Goal: Task Accomplishment & Management: Complete application form

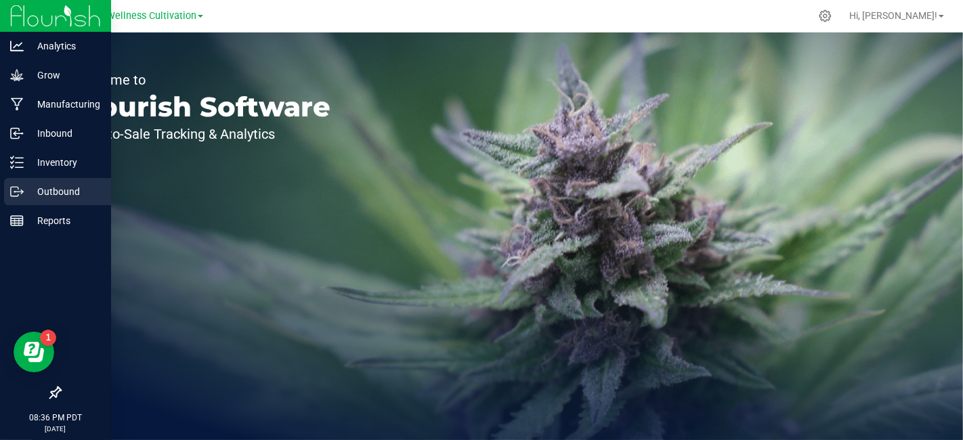
click at [62, 192] on p "Outbound" at bounding box center [64, 191] width 81 height 16
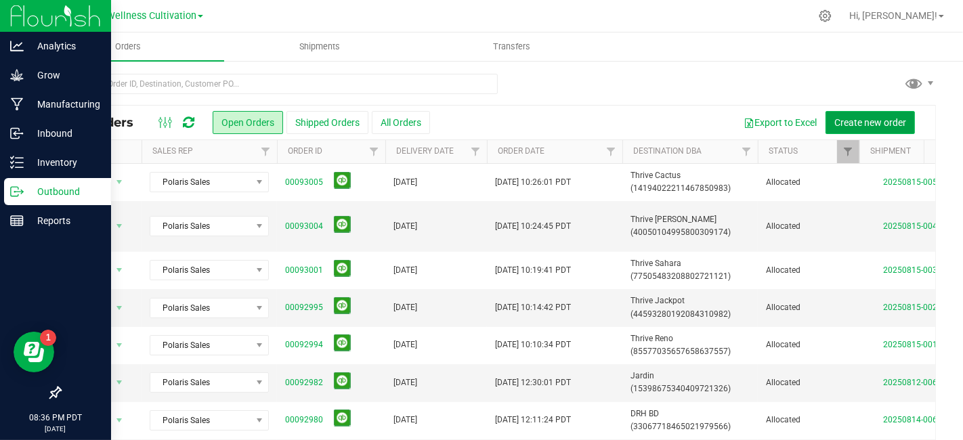
click at [867, 122] on span "Create new order" at bounding box center [870, 122] width 72 height 11
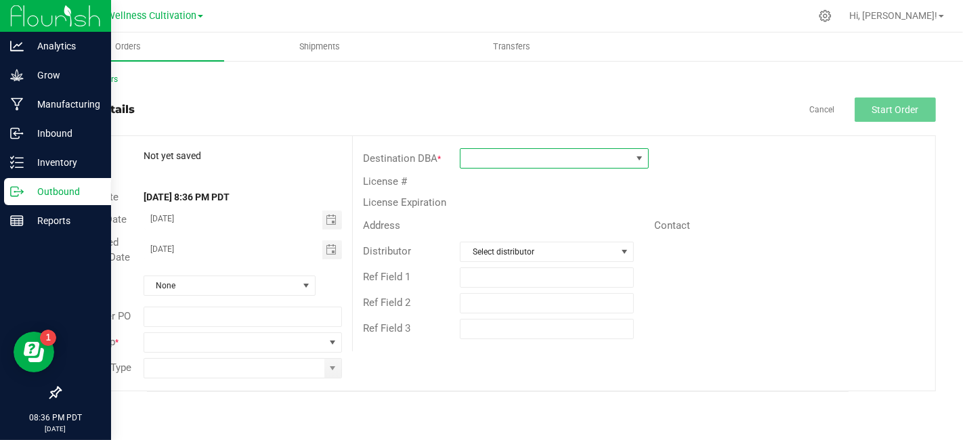
click at [554, 161] on span at bounding box center [545, 158] width 171 height 19
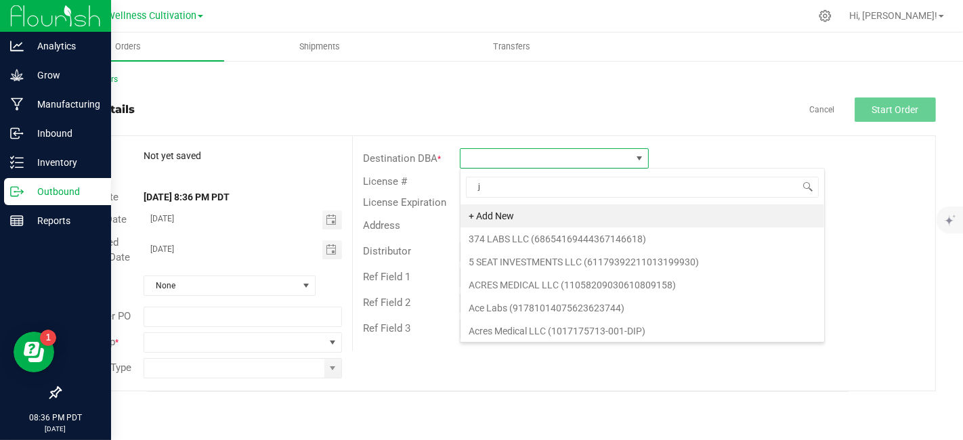
scroll to position [20, 190]
type input "[PERSON_NAME]"
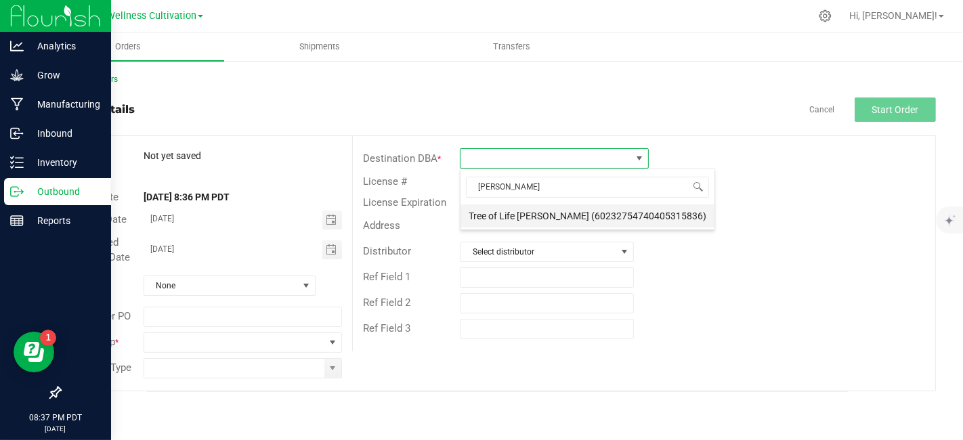
click at [536, 212] on li "Tree of Life [PERSON_NAME] (60232754740405315836)" at bounding box center [587, 215] width 254 height 23
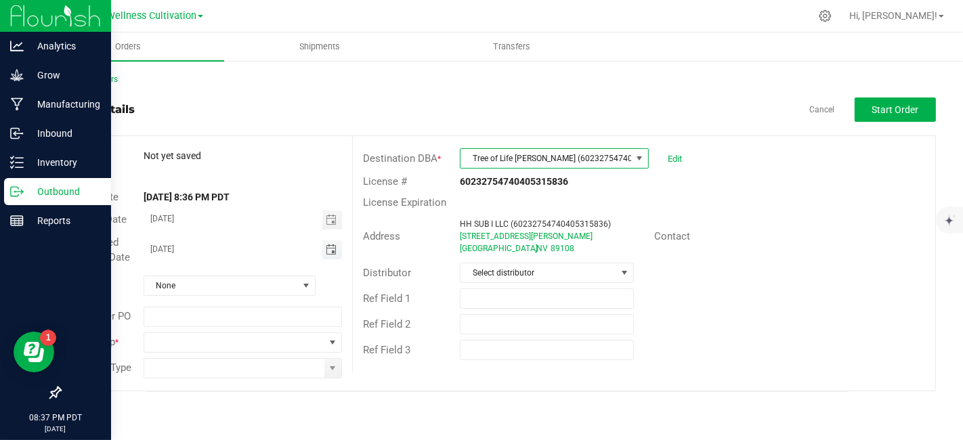
click at [330, 254] on span "Toggle calendar" at bounding box center [331, 249] width 11 height 11
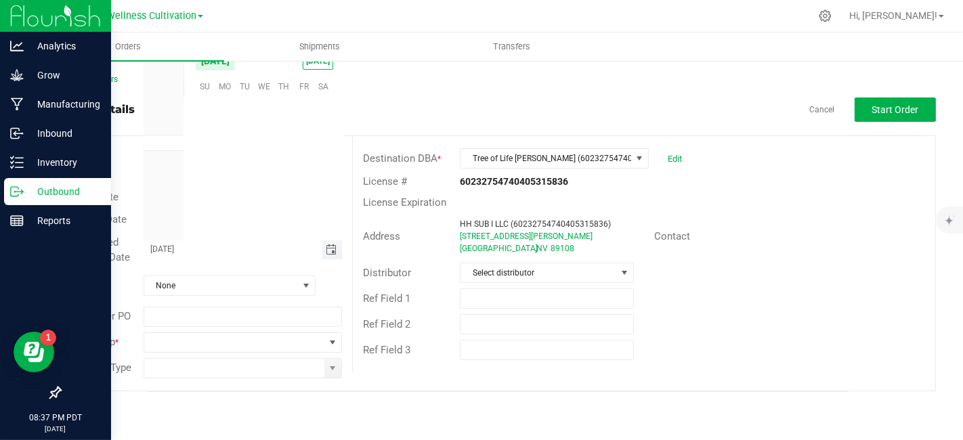
scroll to position [219408, 0]
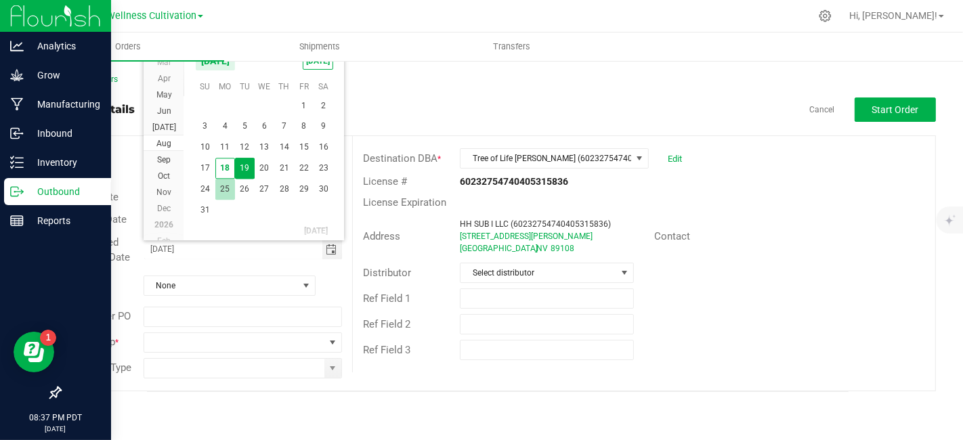
click at [223, 184] on span "25" at bounding box center [225, 189] width 20 height 21
type input "[DATE]"
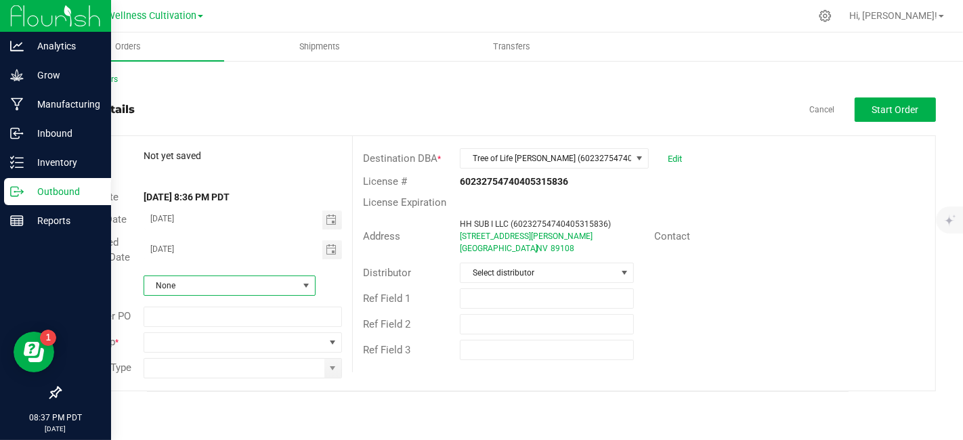
click at [307, 286] on span at bounding box center [306, 285] width 11 height 11
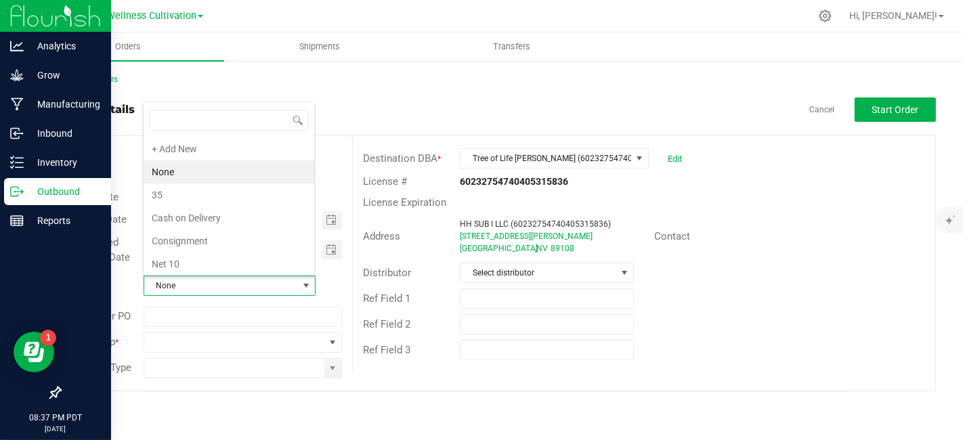
scroll to position [20, 169]
click at [218, 217] on li "Cash on Delivery" at bounding box center [229, 217] width 171 height 23
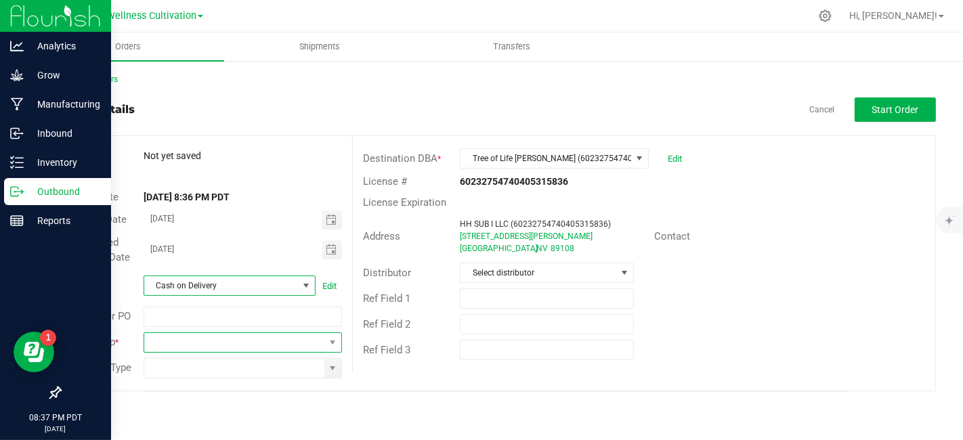
click at [340, 345] on span at bounding box center [332, 342] width 17 height 19
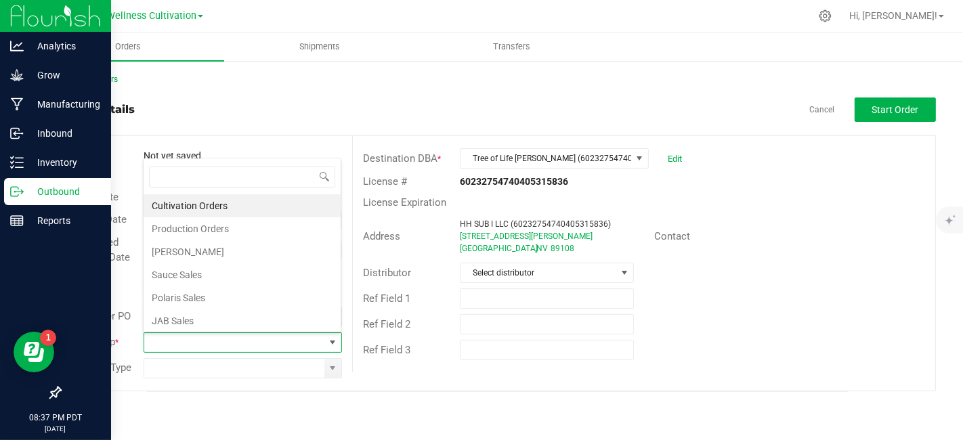
scroll to position [0, 0]
click at [250, 293] on li "Polaris Sales" at bounding box center [242, 297] width 197 height 23
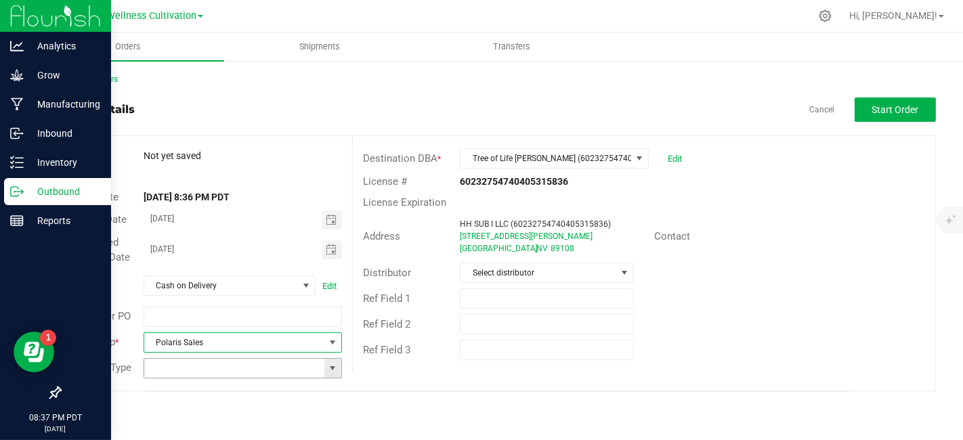
click at [334, 364] on span at bounding box center [332, 368] width 11 height 11
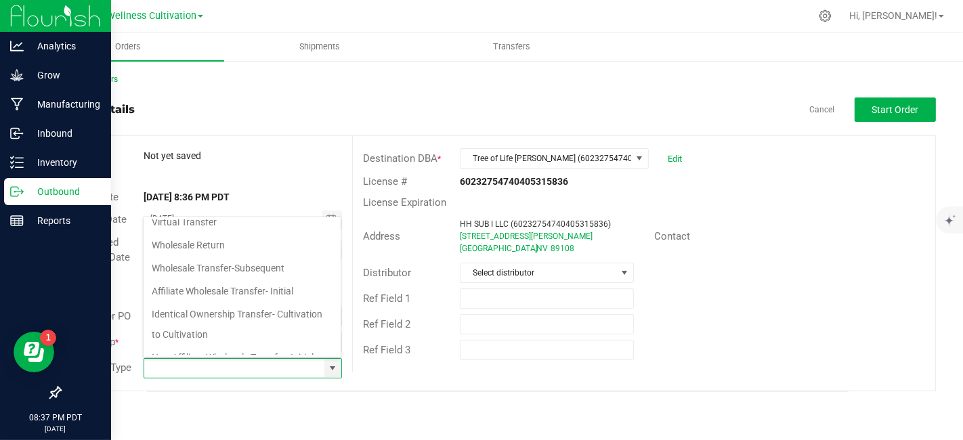
scroll to position [110, 0]
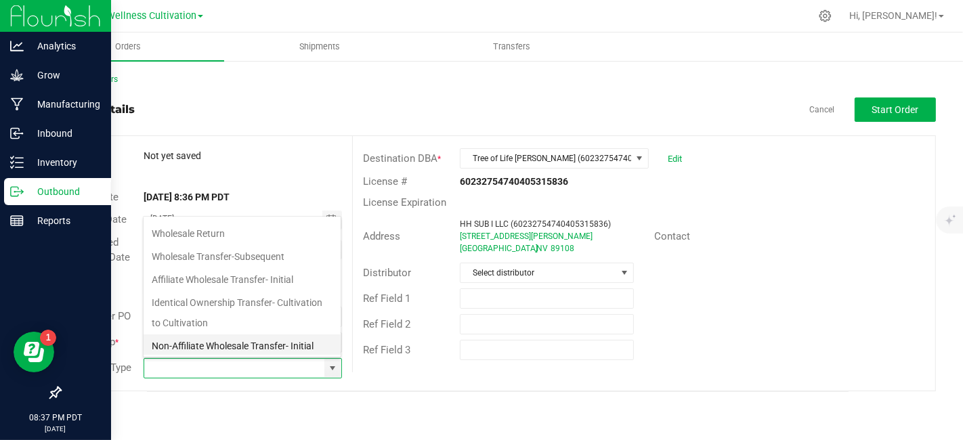
click at [282, 339] on li "Non-Affiliate Wholesale Transfer- Initial" at bounding box center [242, 345] width 197 height 23
type input "Non-Affiliate Wholesale Transfer- Initial"
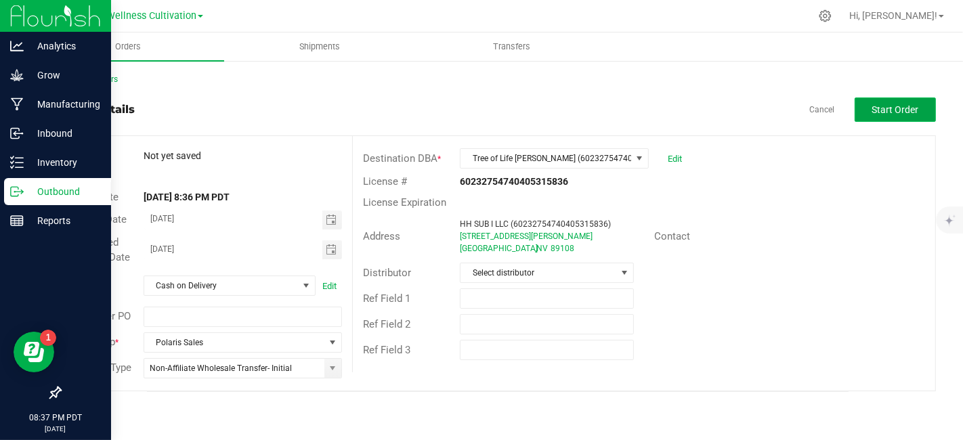
click at [892, 108] on span "Start Order" at bounding box center [895, 109] width 47 height 11
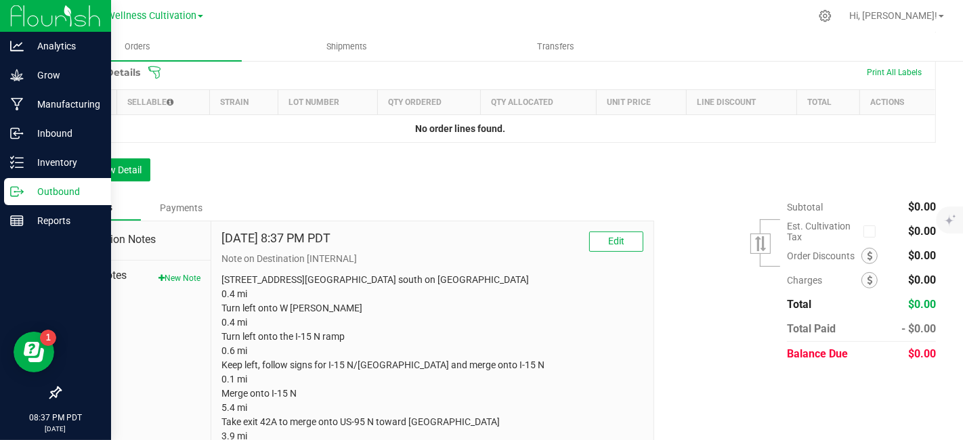
scroll to position [391, 0]
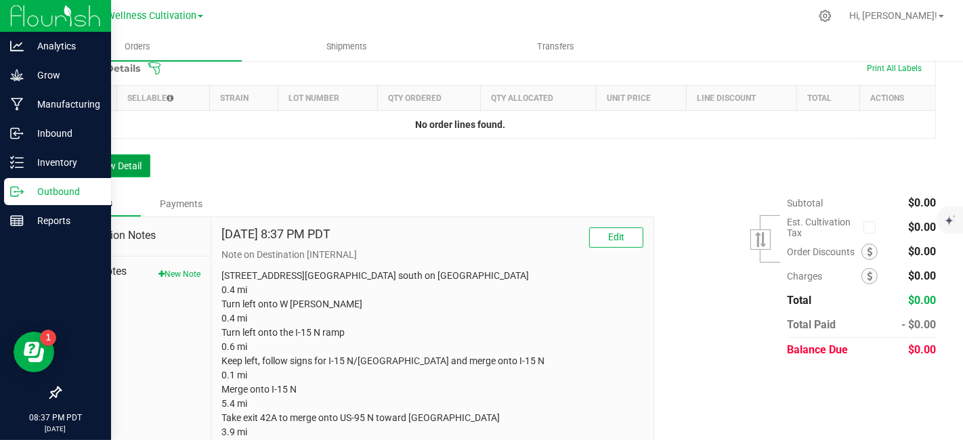
click at [124, 171] on button "Add New Detail" at bounding box center [105, 165] width 91 height 23
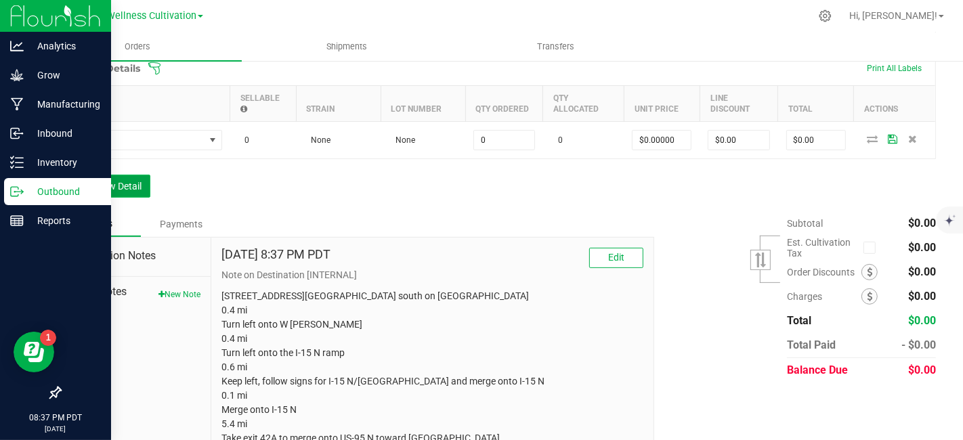
click at [124, 190] on button "Add New Detail" at bounding box center [105, 186] width 91 height 23
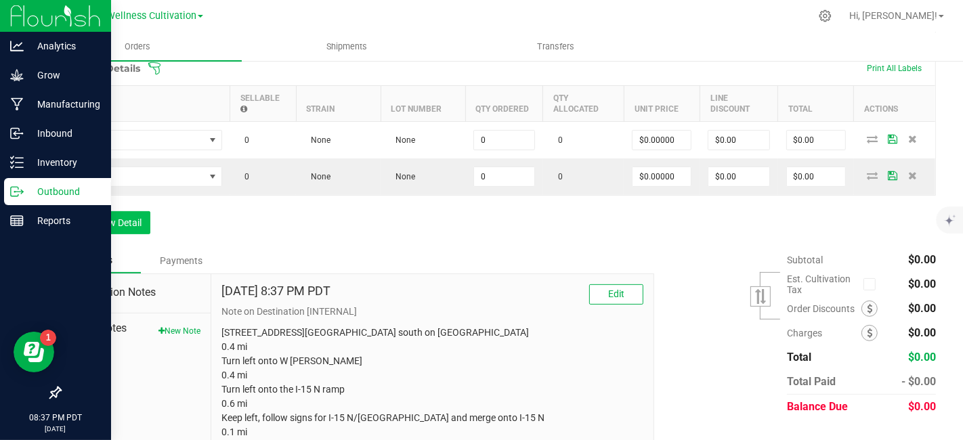
click at [124, 190] on td at bounding box center [145, 176] width 169 height 37
click at [132, 223] on button "Add New Detail" at bounding box center [105, 222] width 91 height 23
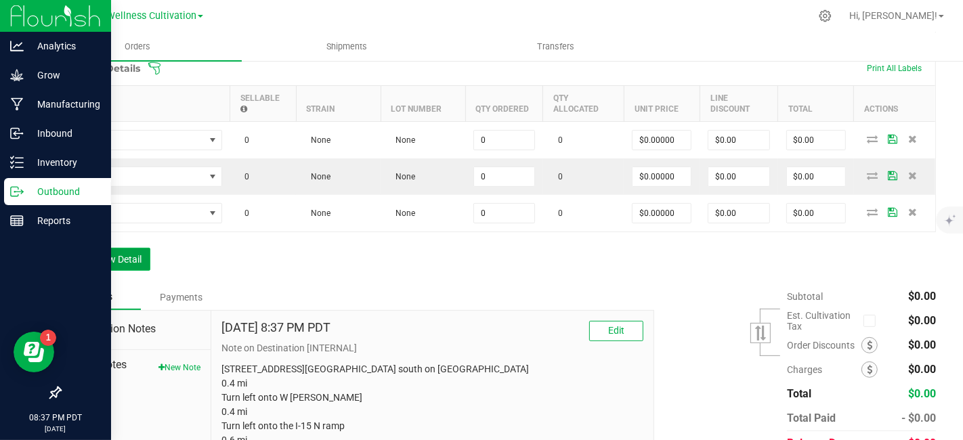
click at [125, 257] on button "Add New Detail" at bounding box center [105, 259] width 91 height 23
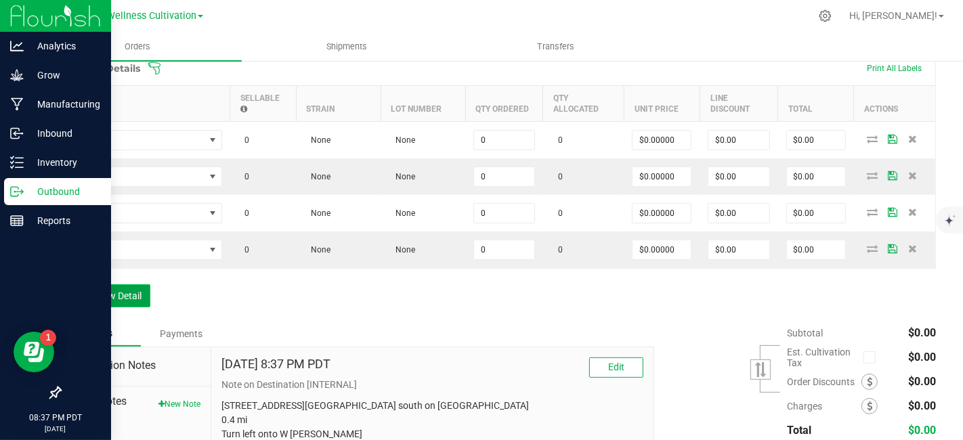
click at [141, 300] on button "Add New Detail" at bounding box center [105, 295] width 91 height 23
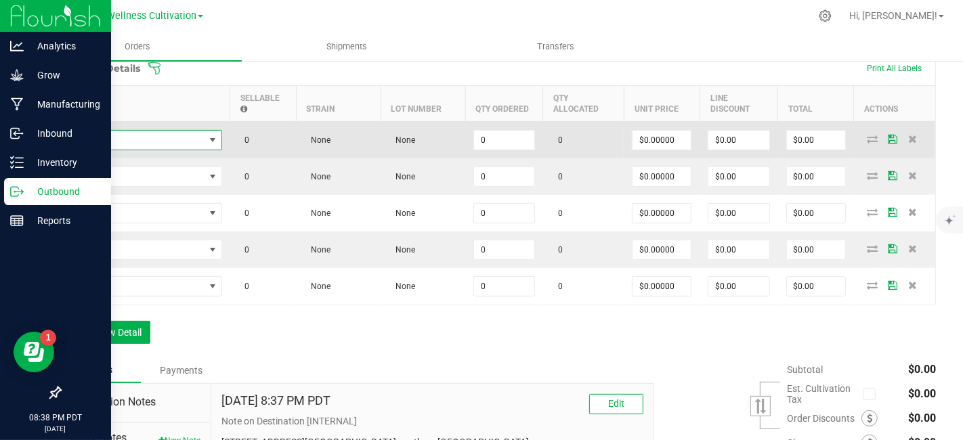
click at [156, 139] on span "NO DATA FOUND" at bounding box center [137, 140] width 135 height 19
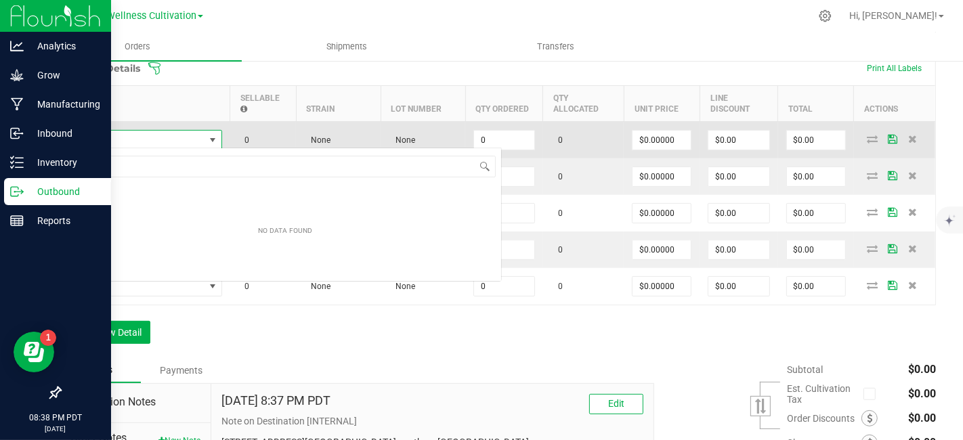
scroll to position [20, 152]
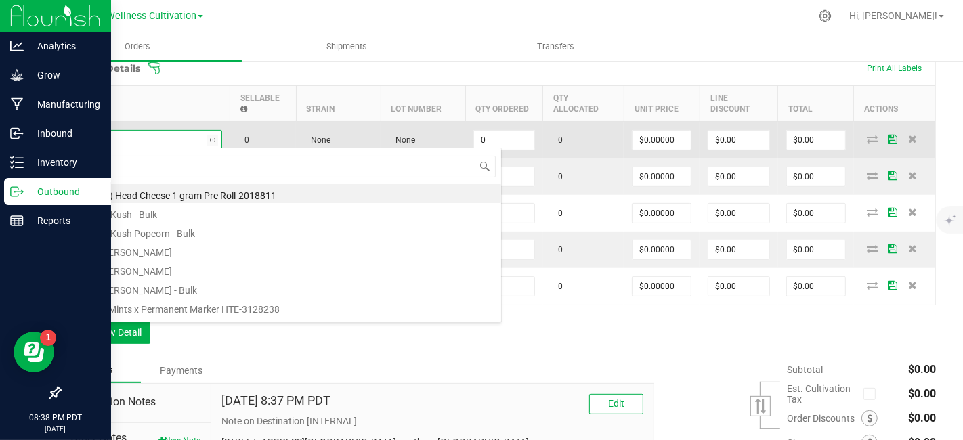
type input "chem"
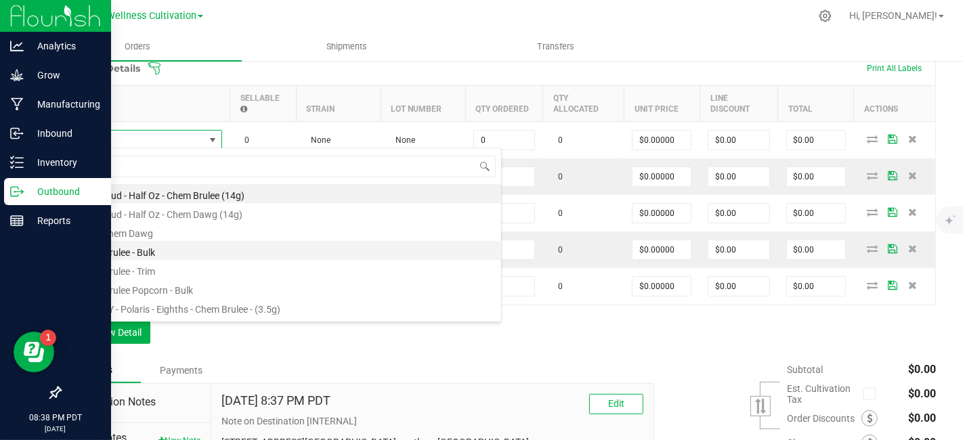
click at [150, 250] on li "Chem Brulee - Bulk" at bounding box center [285, 250] width 432 height 19
type input "0.0000 g"
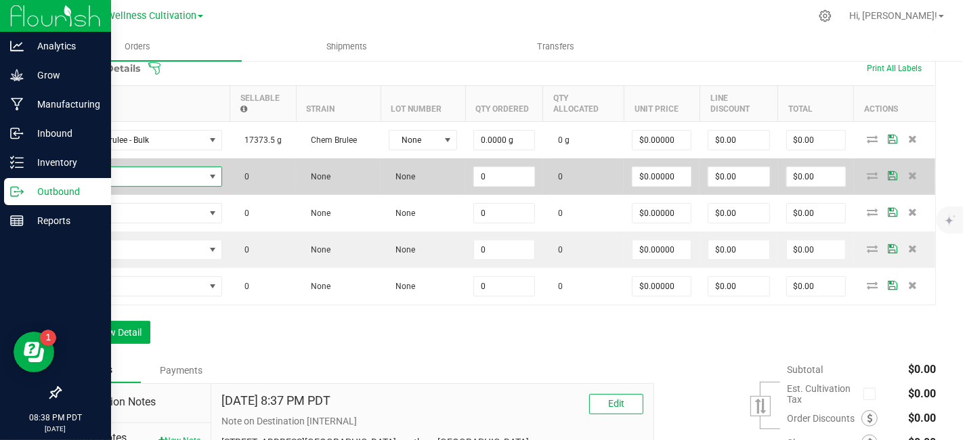
click at [152, 171] on span "NO DATA FOUND" at bounding box center [137, 176] width 135 height 19
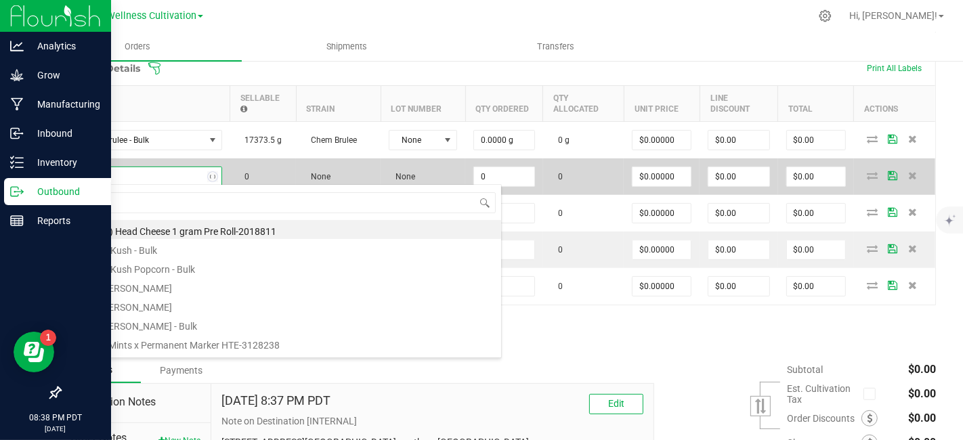
type input "chem"
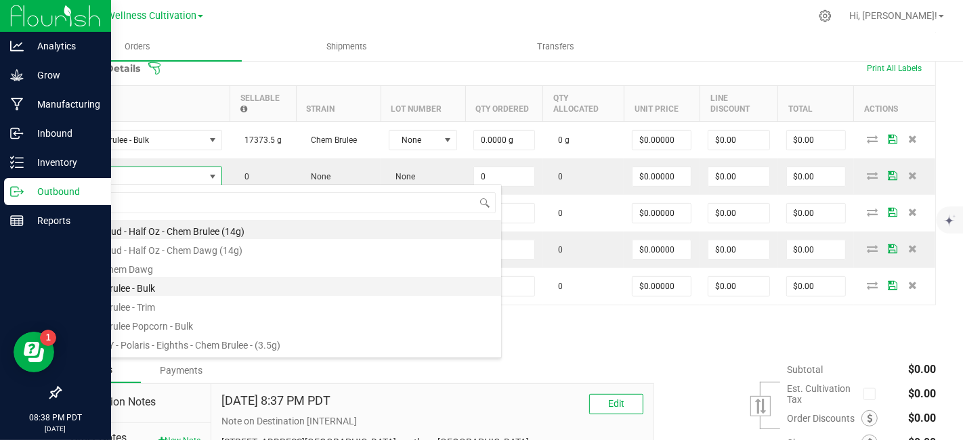
click at [135, 294] on li "Chem Brulee - Bulk" at bounding box center [285, 286] width 432 height 19
type input "0.0000 g"
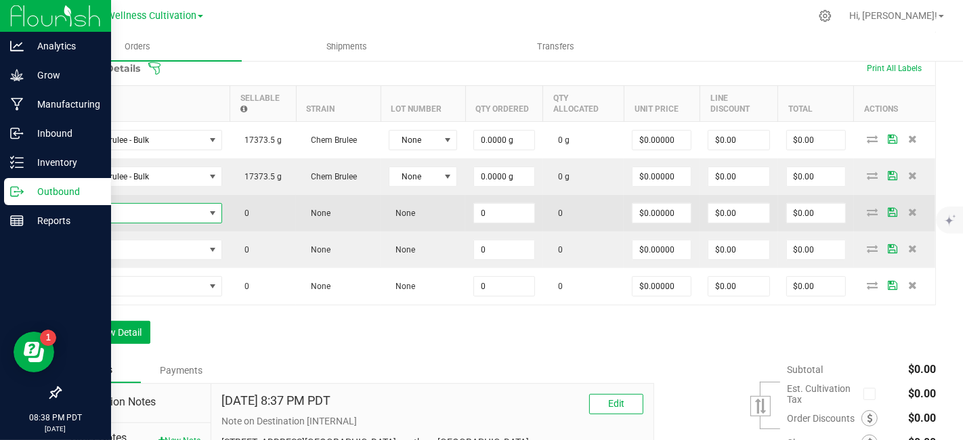
click at [134, 211] on span "NO DATA FOUND" at bounding box center [137, 213] width 135 height 19
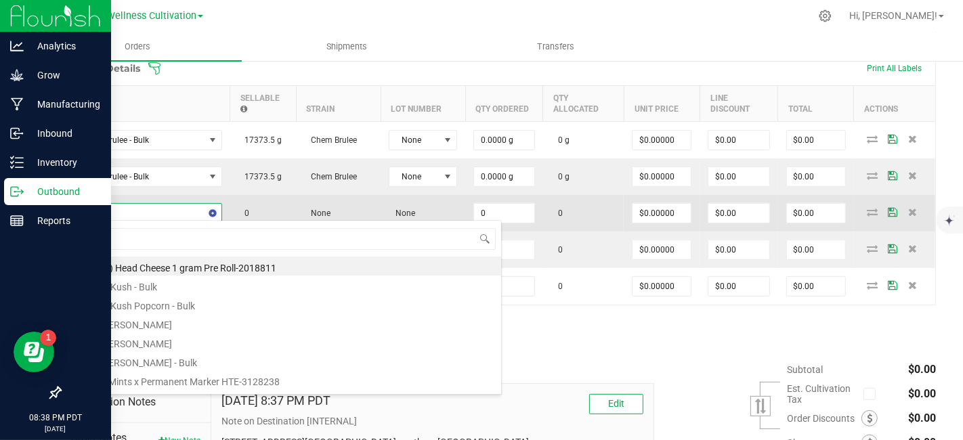
type input "chem"
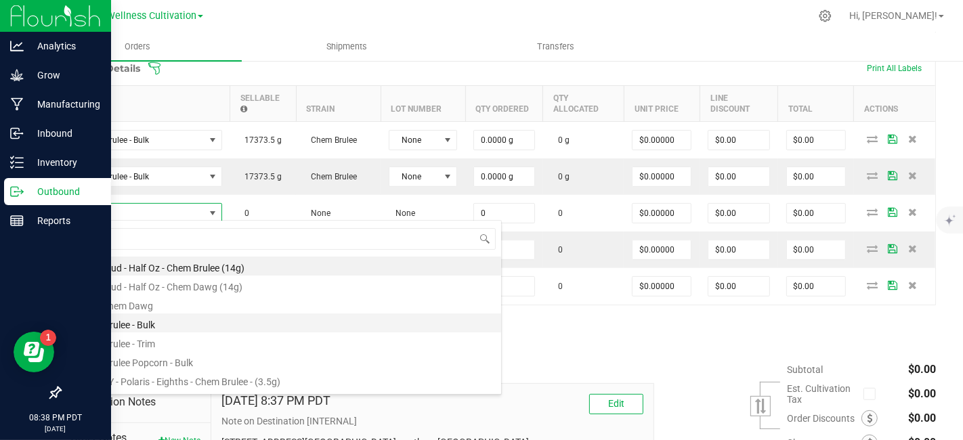
click at [148, 325] on li "Chem Brulee - Bulk" at bounding box center [285, 322] width 432 height 19
type input "0.0000 g"
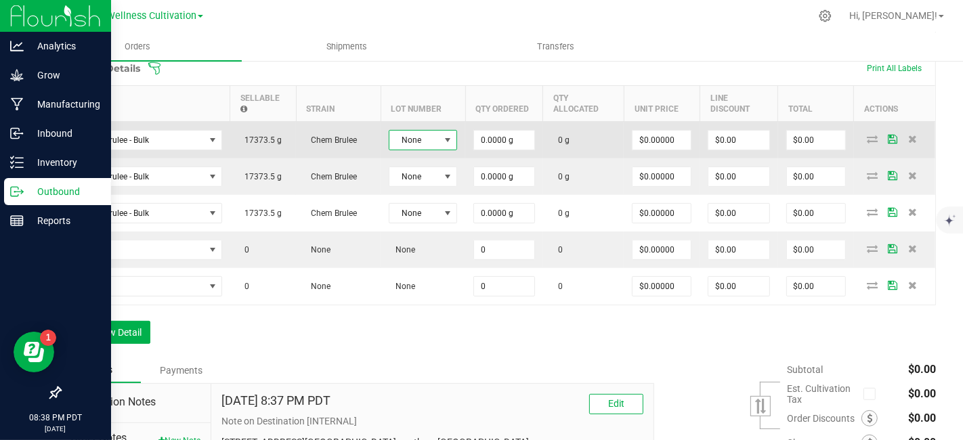
click at [450, 136] on span at bounding box center [447, 140] width 11 height 11
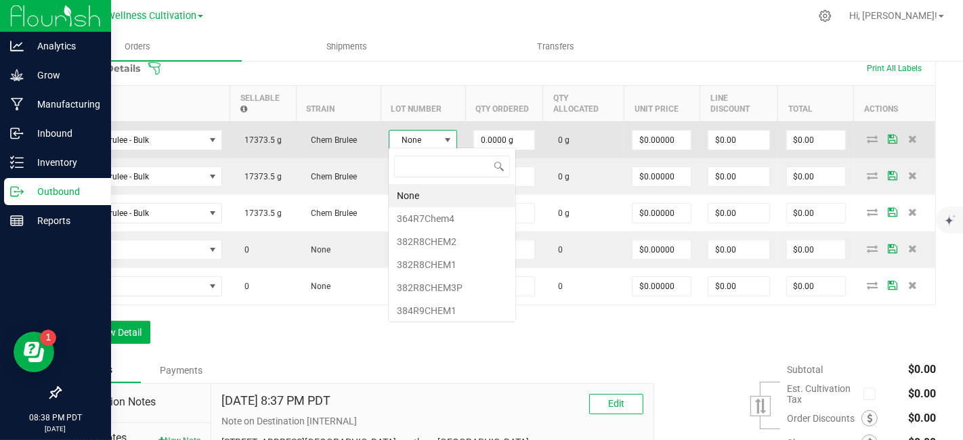
scroll to position [20, 68]
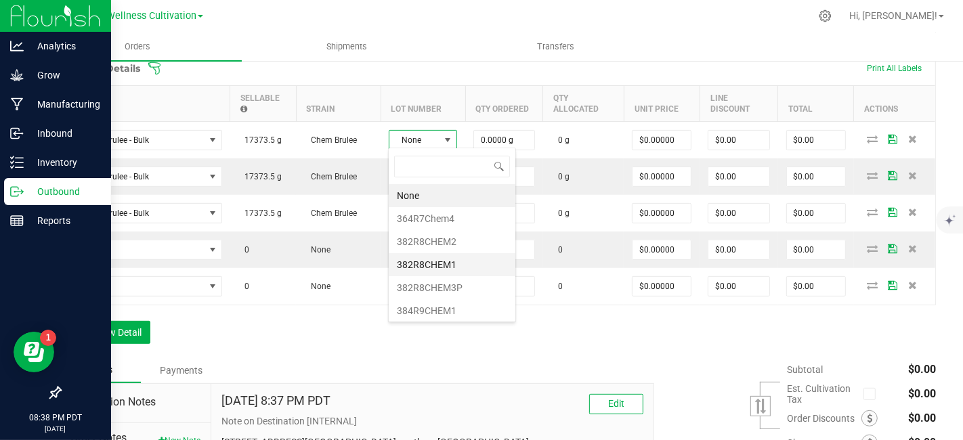
click at [469, 253] on li "382R8CHEM1" at bounding box center [452, 264] width 127 height 23
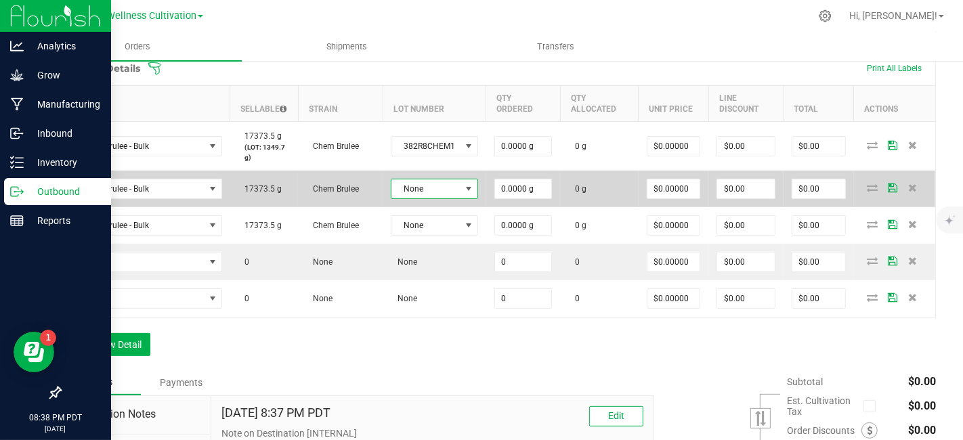
click at [464, 196] on span at bounding box center [468, 188] width 17 height 19
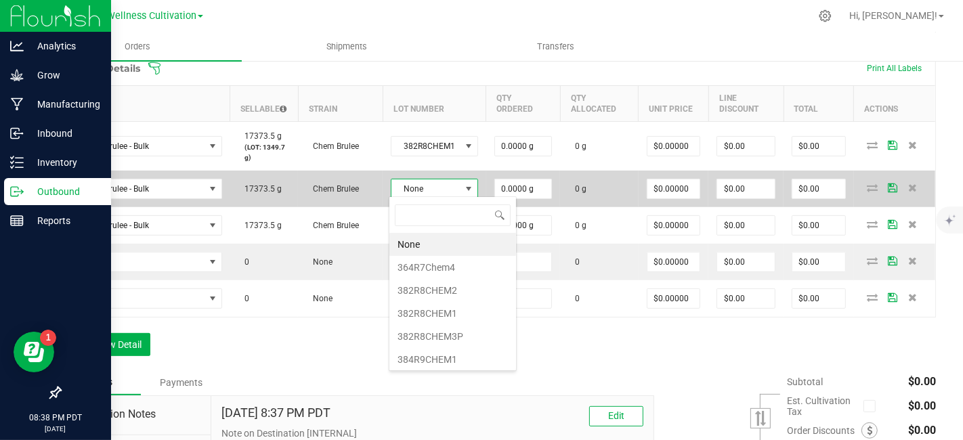
scroll to position [20, 85]
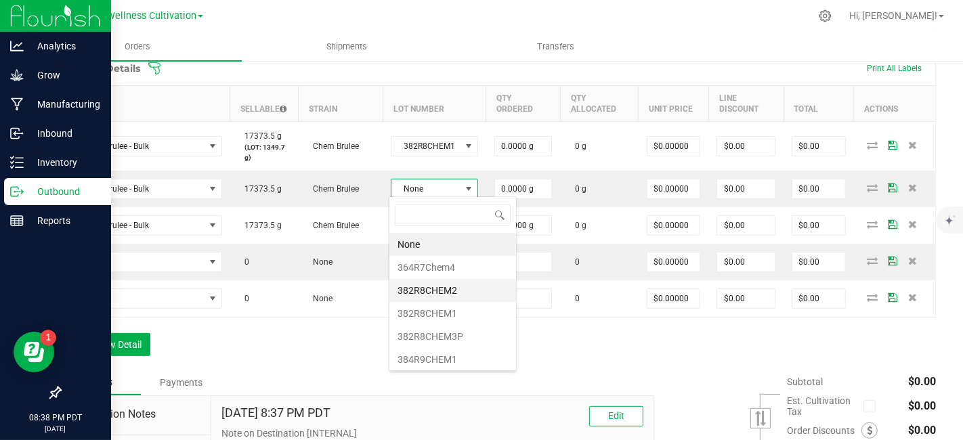
click at [452, 285] on li "382R8CHEM2" at bounding box center [452, 290] width 127 height 23
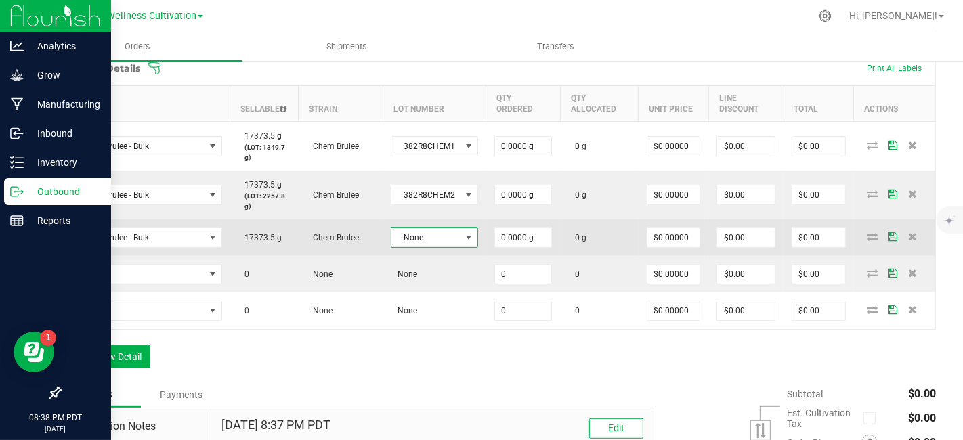
click at [463, 237] on span at bounding box center [468, 237] width 11 height 11
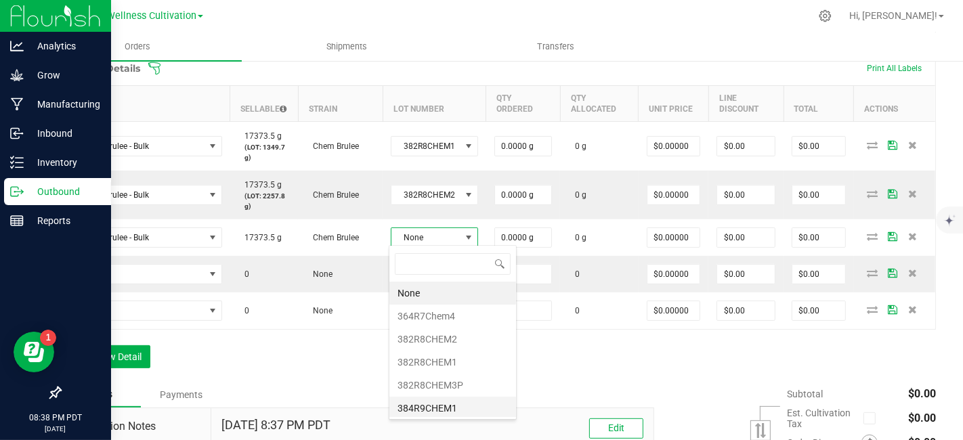
click at [462, 403] on li "384R9CHEM1" at bounding box center [452, 408] width 127 height 23
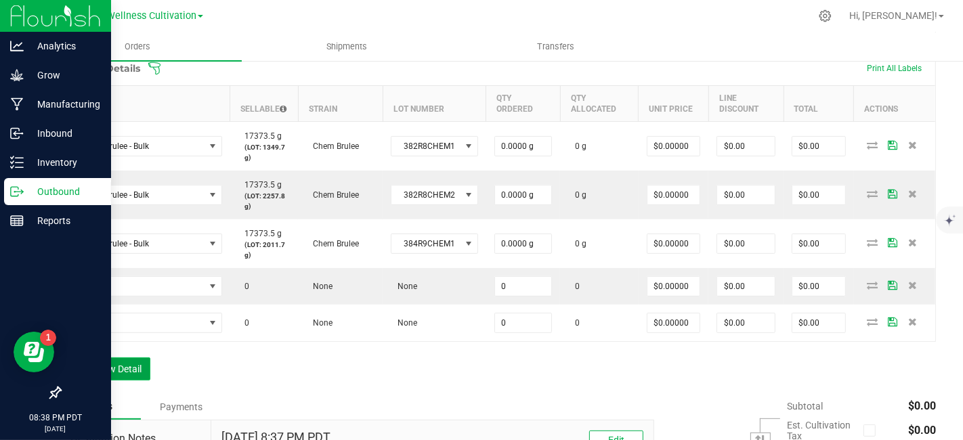
click at [123, 364] on button "Add New Detail" at bounding box center [105, 368] width 91 height 23
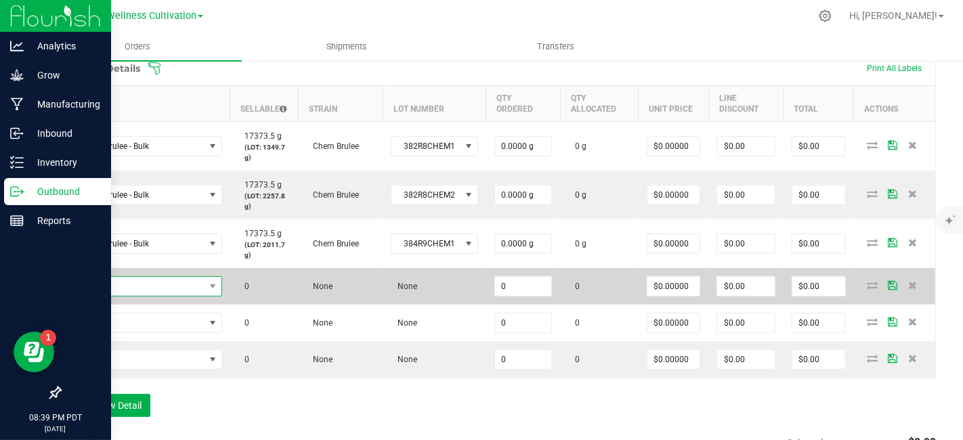
click at [158, 288] on span "NO DATA FOUND" at bounding box center [137, 286] width 135 height 19
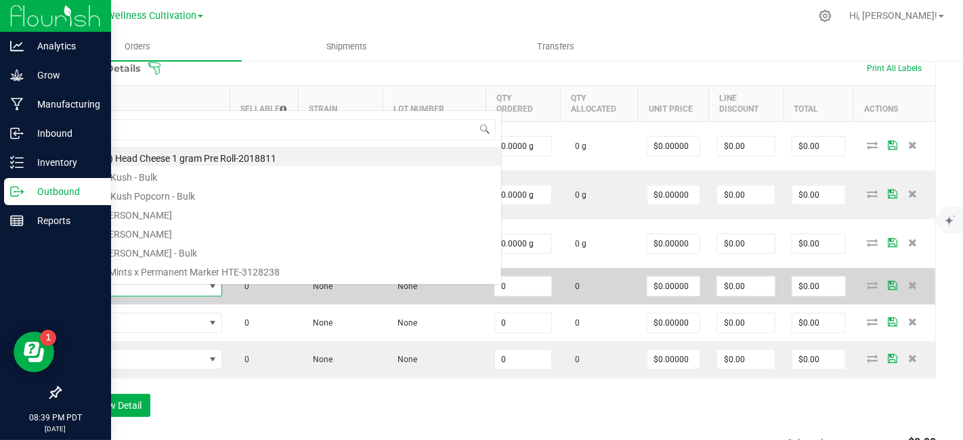
scroll to position [20, 152]
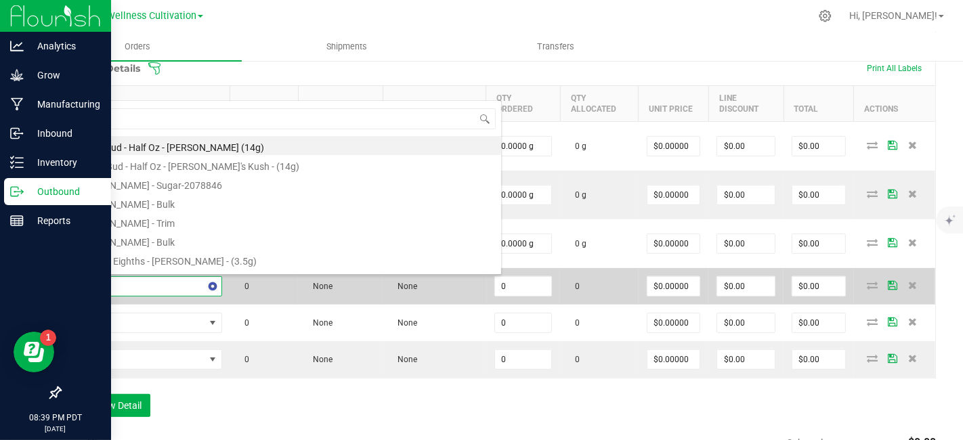
type input "[PERSON_NAME]"
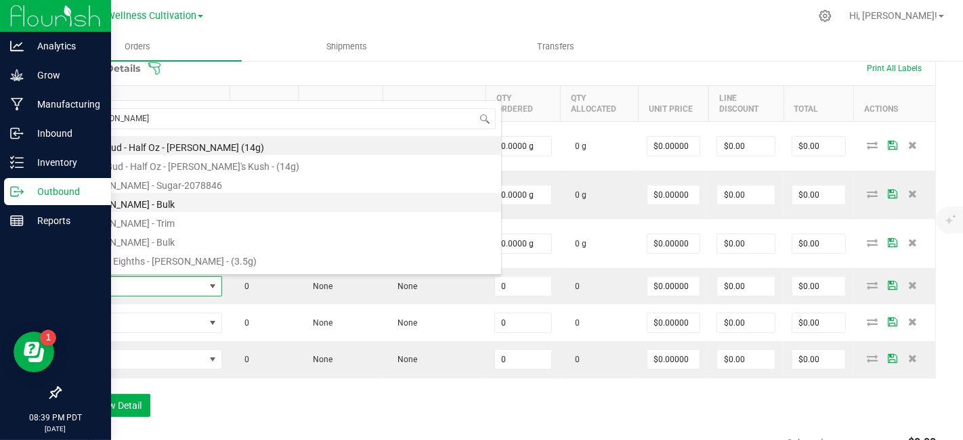
click at [136, 209] on li "[PERSON_NAME] - Bulk" at bounding box center [285, 202] width 432 height 19
type input "0.0000 g"
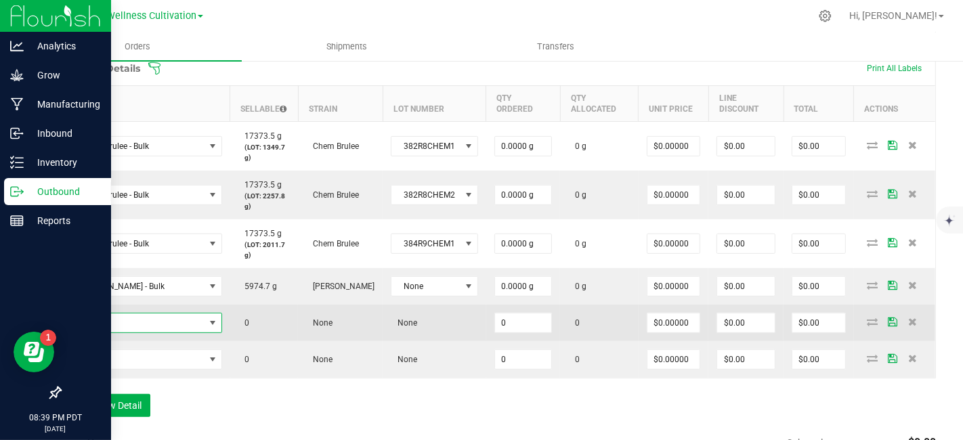
click at [176, 317] on span "NO DATA FOUND" at bounding box center [137, 322] width 135 height 19
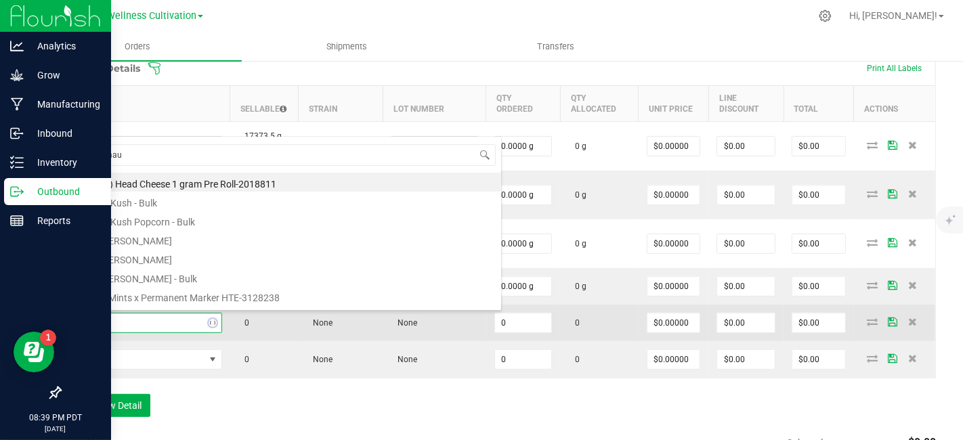
type input "blue maui"
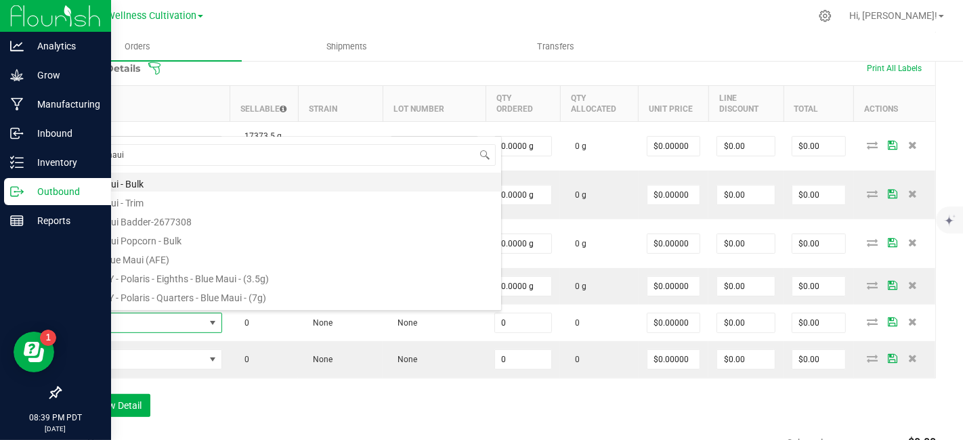
click at [128, 184] on li "Blue Maui - Bulk" at bounding box center [285, 182] width 432 height 19
type input "0.0000 g"
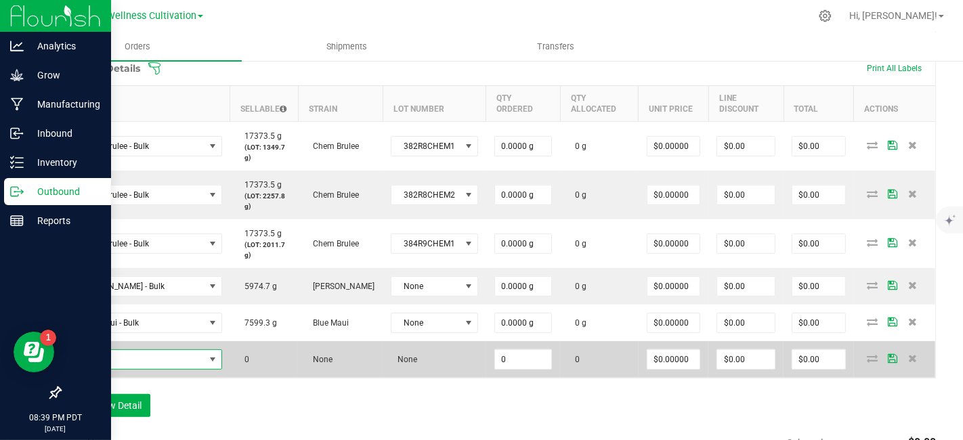
click at [162, 355] on span "NO DATA FOUND" at bounding box center [137, 359] width 135 height 19
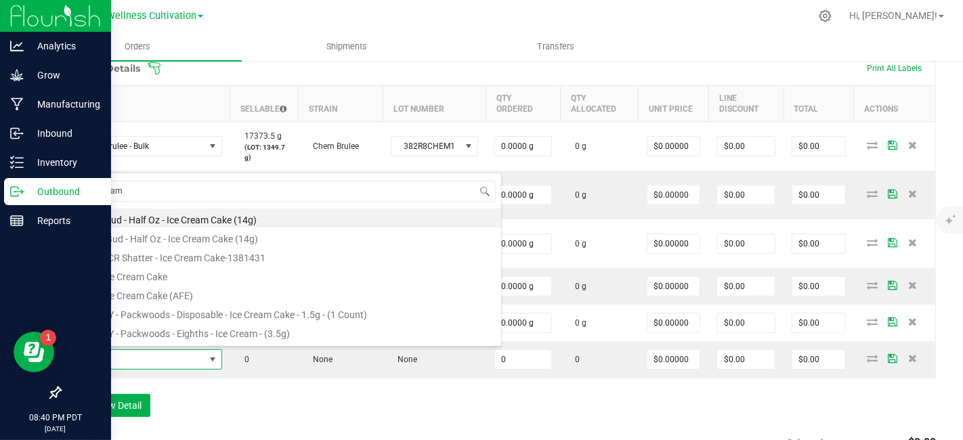
type input "ice cream"
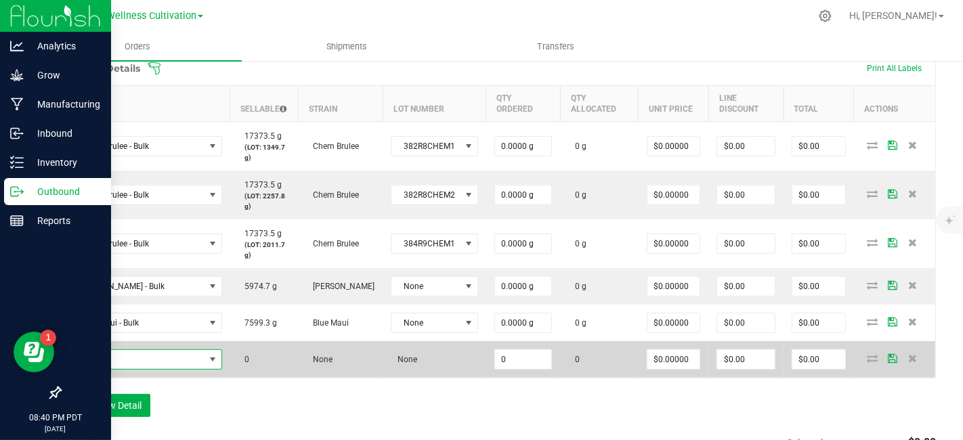
click at [163, 357] on span "NO DATA FOUND" at bounding box center [137, 359] width 135 height 19
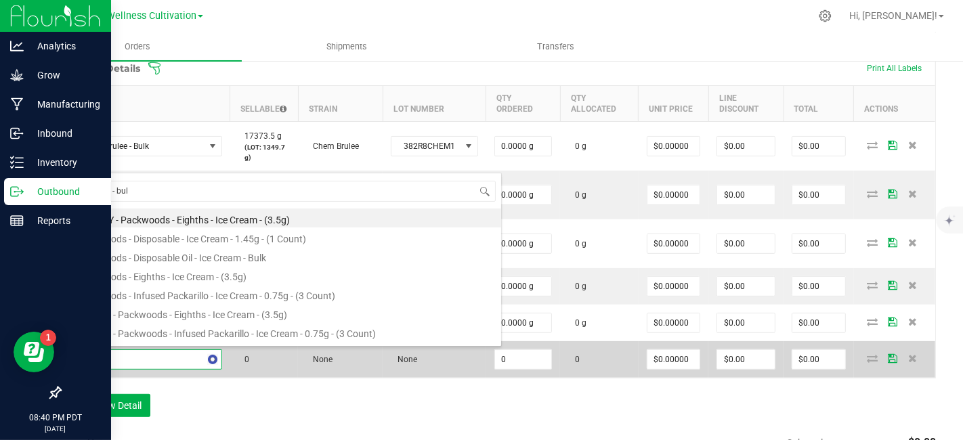
type input "cream - bulk"
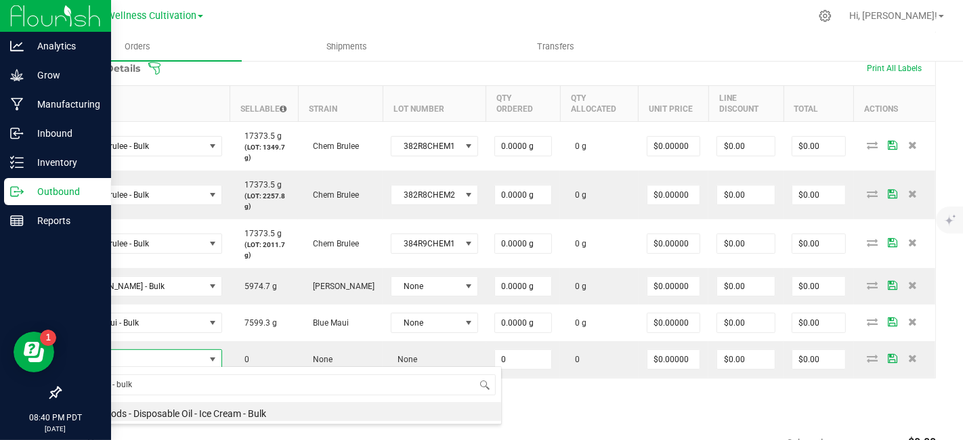
drag, startPoint x: 179, startPoint y: 386, endPoint x: 66, endPoint y: 384, distance: 113.8
click at [66, 384] on body "Analytics Grow Manufacturing Inbound Inventory Outbound Reports 08:40 PM PDT [D…" at bounding box center [481, 220] width 963 height 440
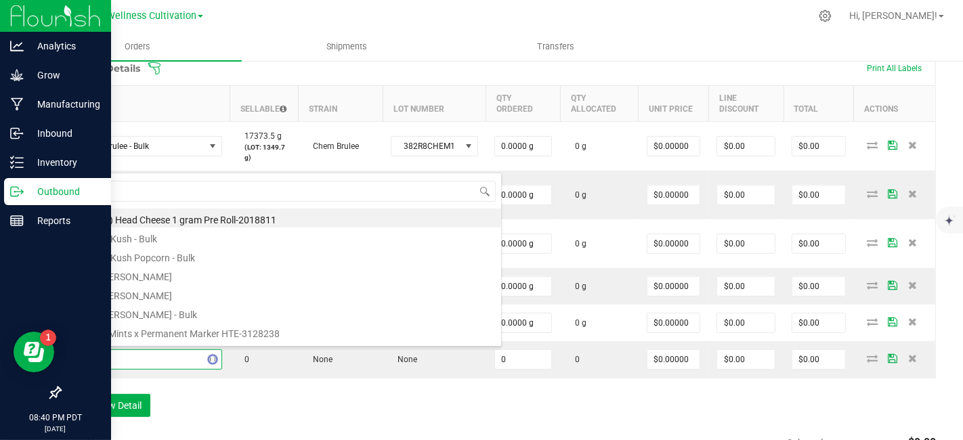
scroll to position [0, 0]
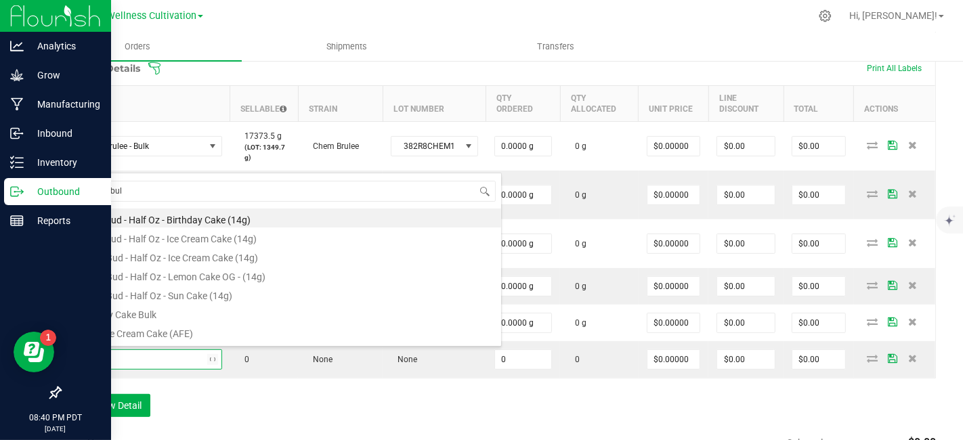
type input "cake - bulk"
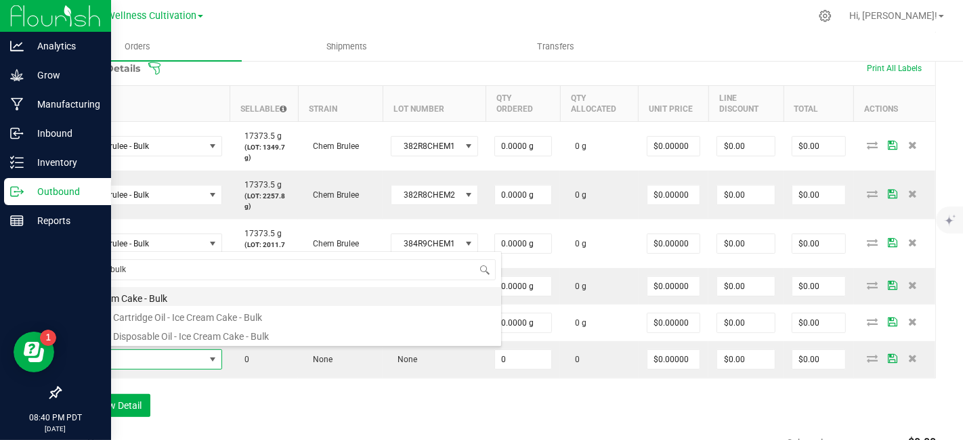
click at [169, 300] on li "Ice Cream Cake - Bulk" at bounding box center [285, 296] width 432 height 19
type input "0.0000 g"
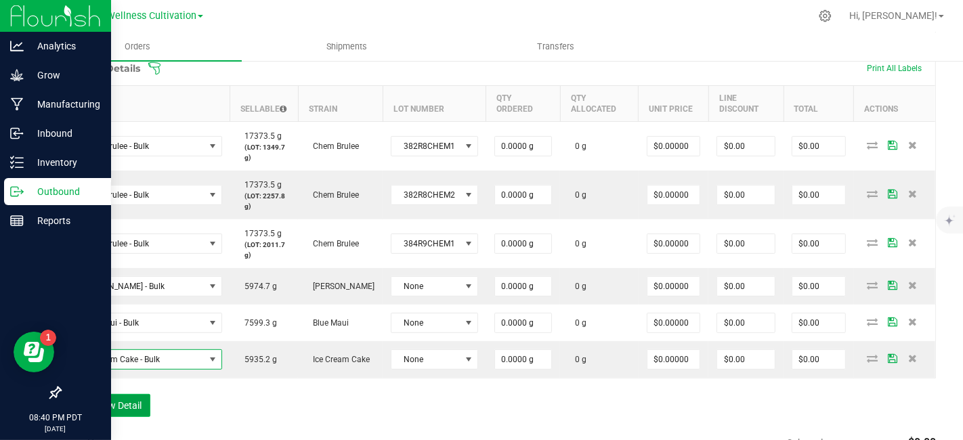
click at [131, 407] on button "Add New Detail" at bounding box center [105, 405] width 91 height 23
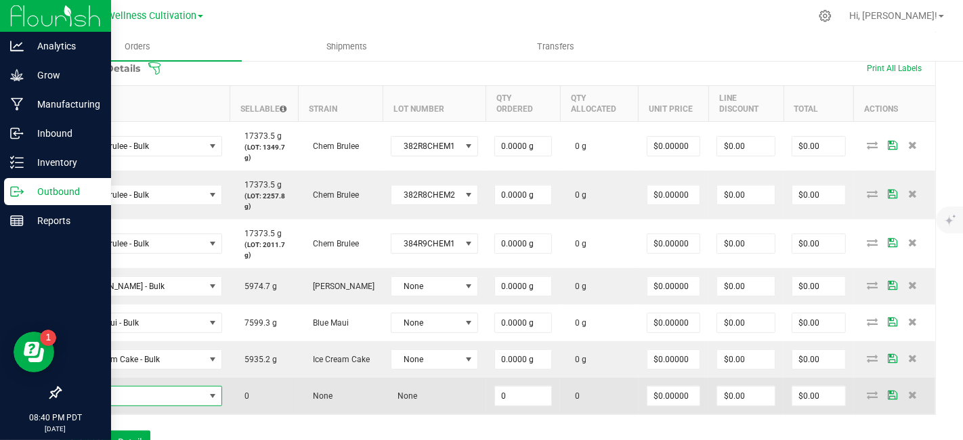
click at [149, 395] on span "NO DATA FOUND" at bounding box center [137, 396] width 135 height 19
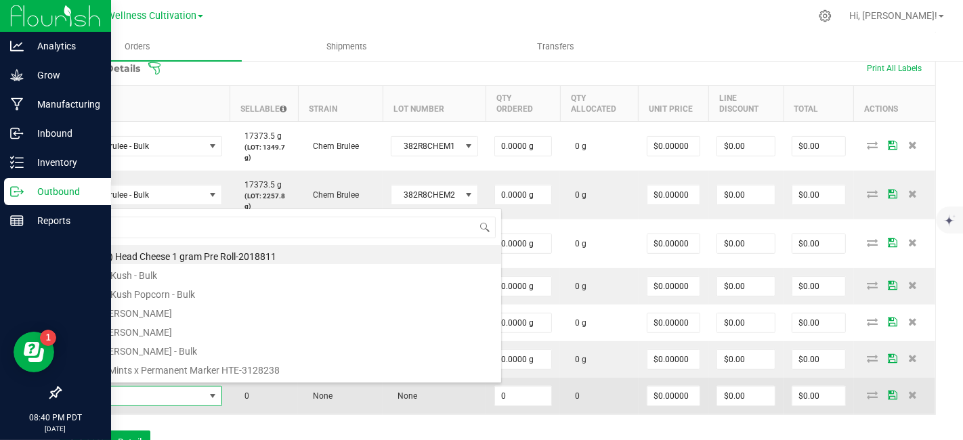
scroll to position [20, 152]
type input "kush - bul"
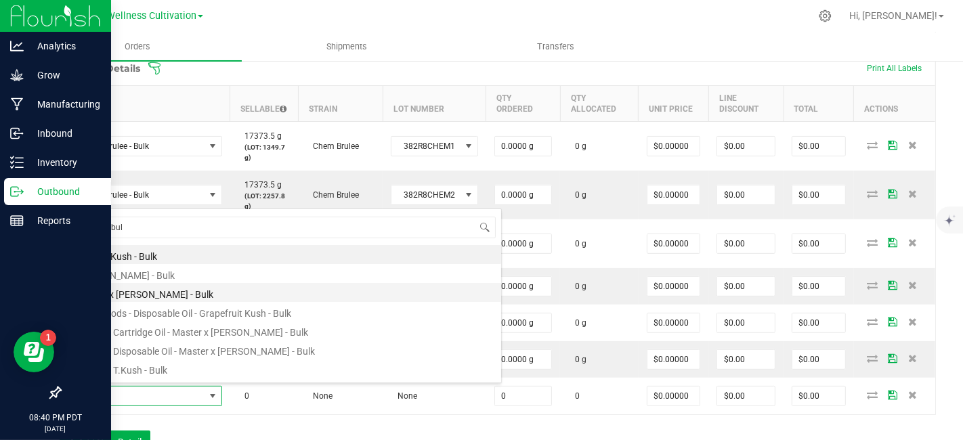
click at [149, 299] on li "Master x [PERSON_NAME] - Bulk" at bounding box center [285, 292] width 432 height 19
type input "0.0000 g"
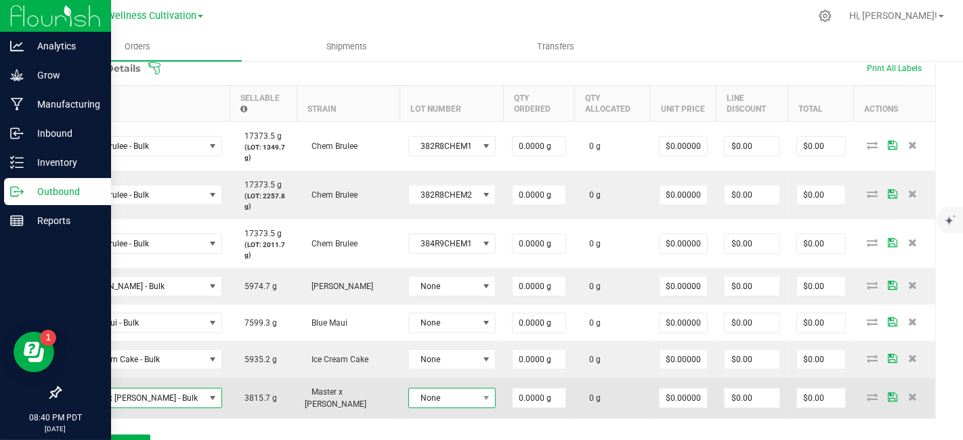
click at [477, 389] on span at bounding box center [485, 398] width 17 height 19
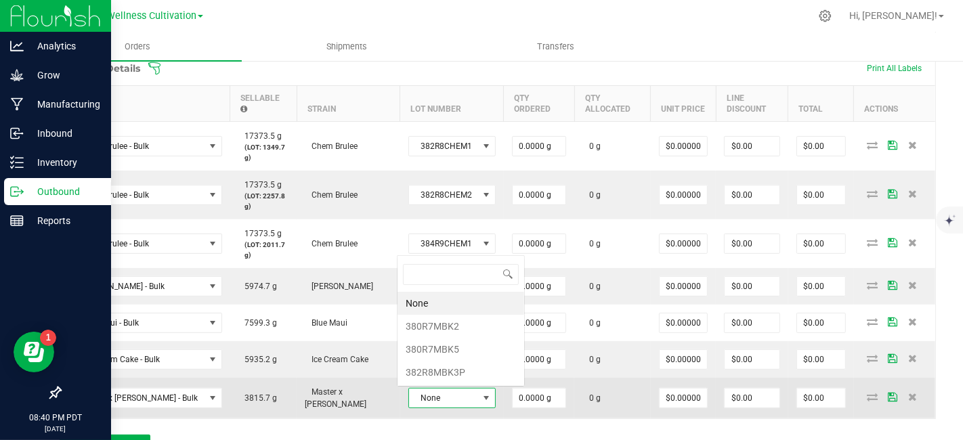
scroll to position [20, 85]
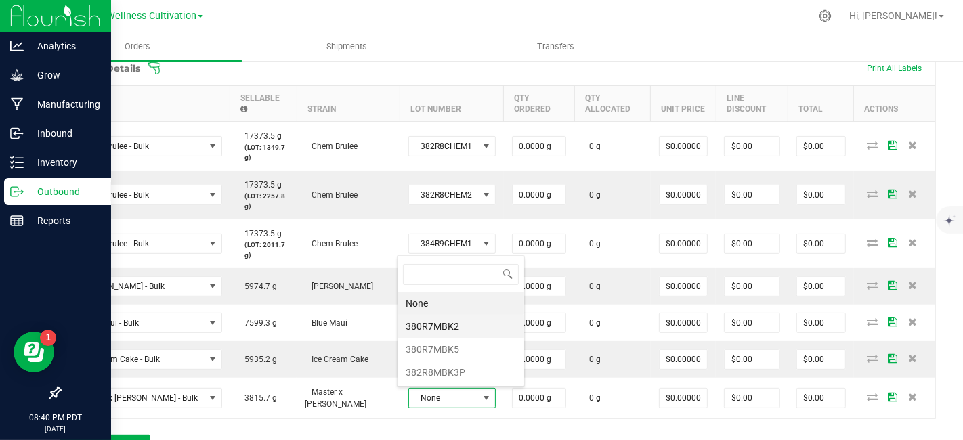
click at [452, 329] on li "380R7MBK2" at bounding box center [460, 326] width 127 height 23
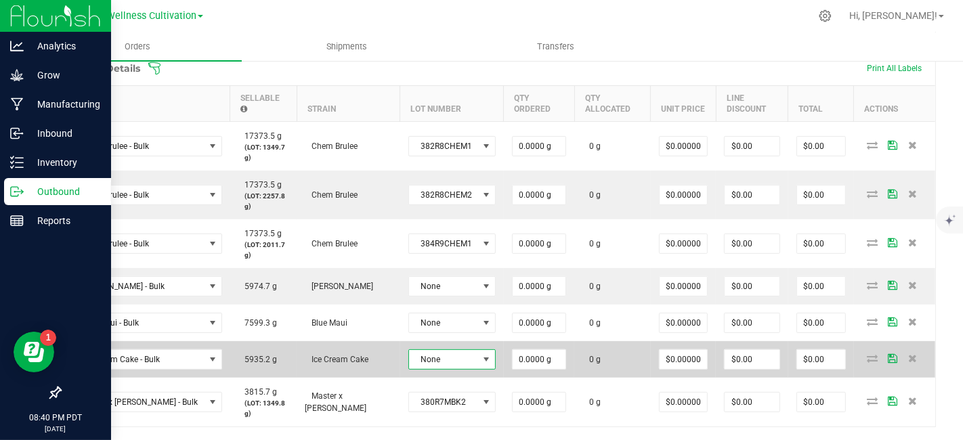
click at [481, 360] on span at bounding box center [486, 359] width 11 height 11
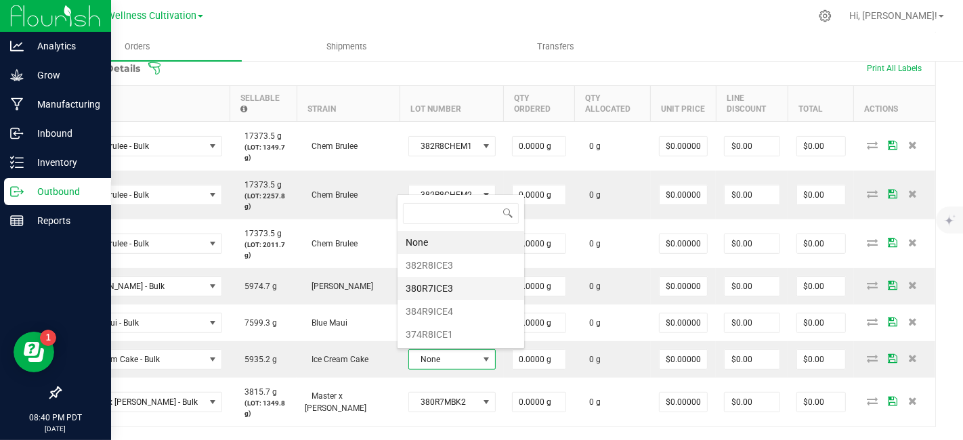
click at [443, 288] on li "380R7ICE3" at bounding box center [460, 288] width 127 height 23
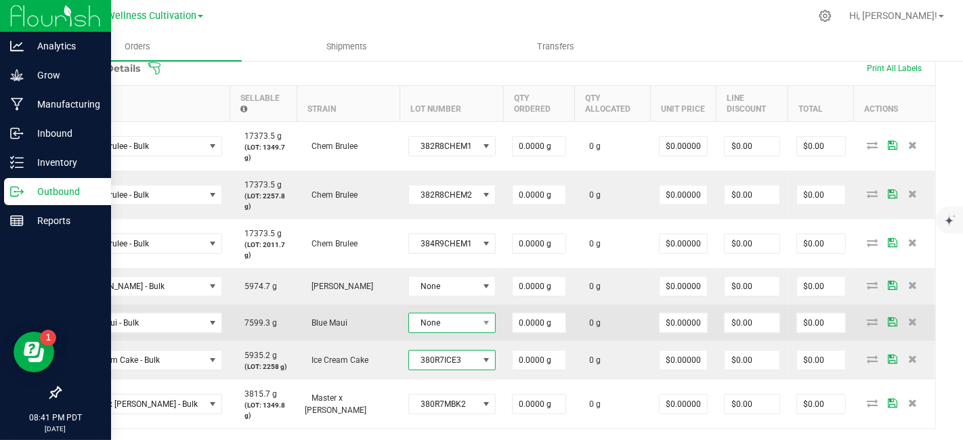
click at [479, 323] on span at bounding box center [485, 322] width 17 height 19
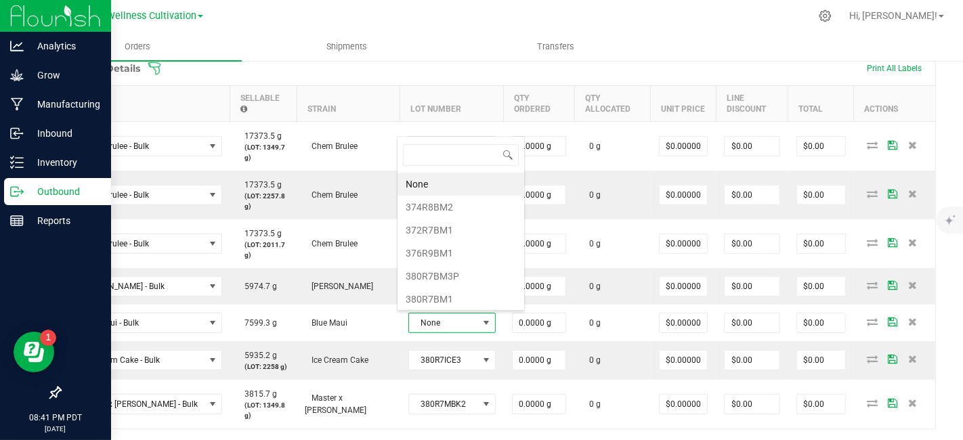
scroll to position [23, 0]
click at [437, 292] on li "380R7BM2" at bounding box center [460, 299] width 127 height 23
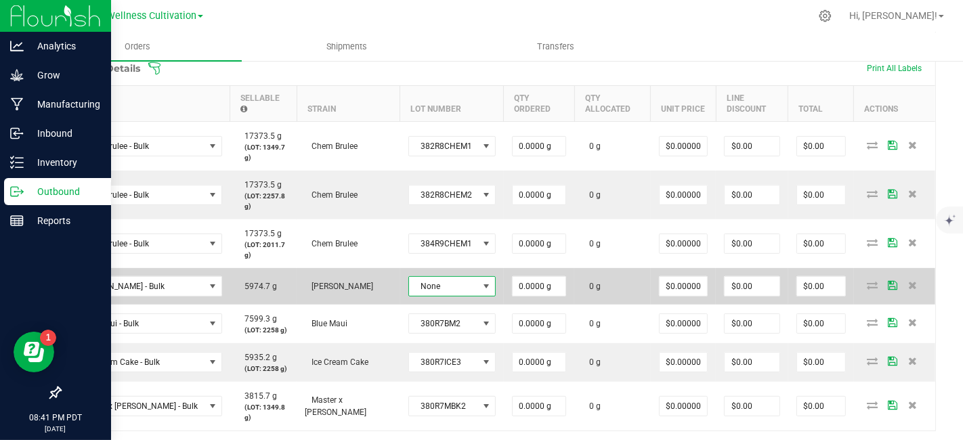
click at [481, 285] on span at bounding box center [486, 286] width 11 height 11
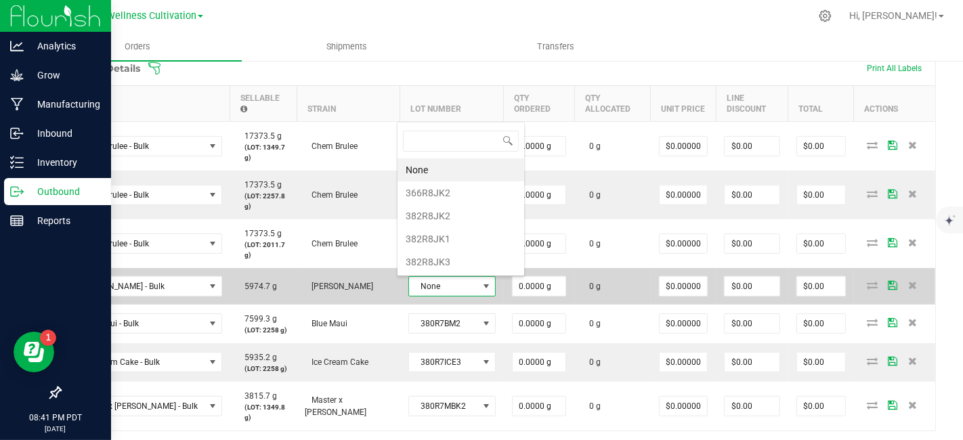
scroll to position [20, 85]
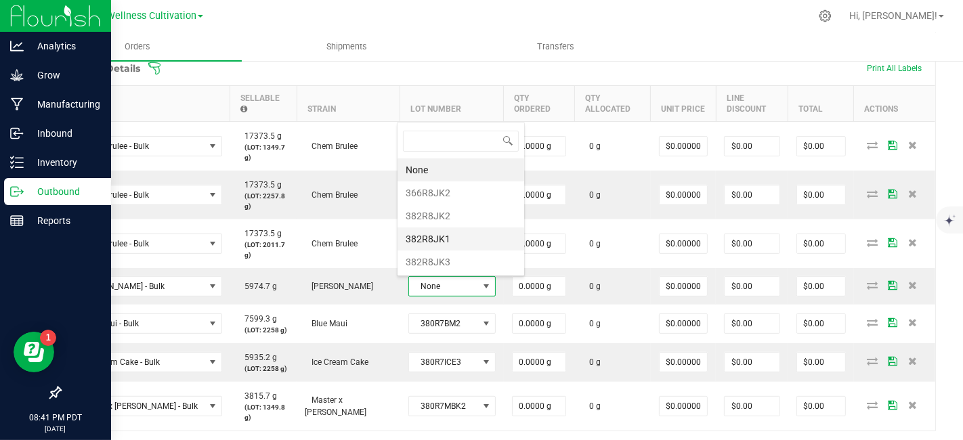
click at [448, 233] on li "382R8JK1" at bounding box center [460, 238] width 127 height 23
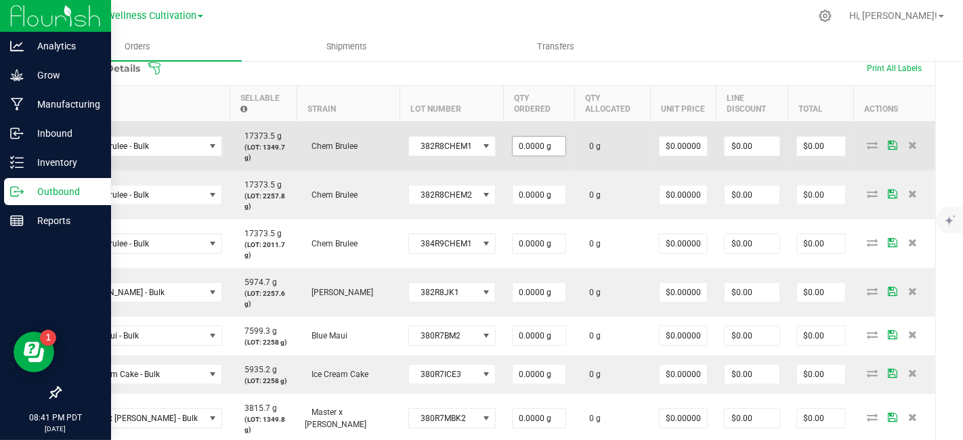
click at [529, 136] on span "0.0000 g" at bounding box center [539, 146] width 55 height 20
click at [533, 145] on input "0" at bounding box center [538, 146] width 53 height 19
type input "1349.7000 g"
type input "0"
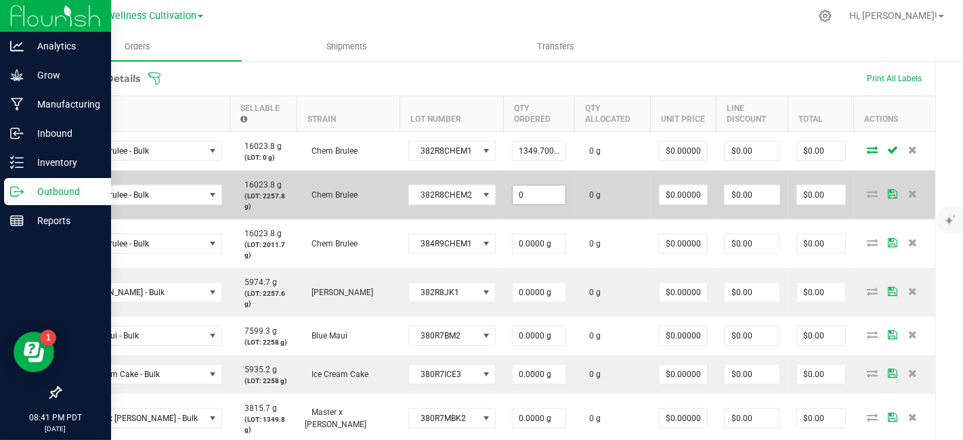
click at [537, 194] on input "0" at bounding box center [538, 194] width 53 height 19
type input "2257.8000 g"
type input "0"
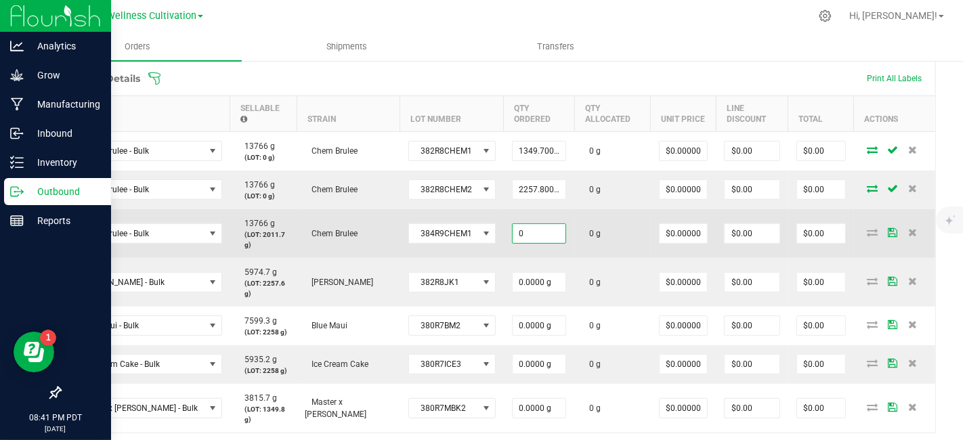
click at [535, 225] on input "0" at bounding box center [538, 233] width 53 height 19
type input "2011.7000 g"
type input "0"
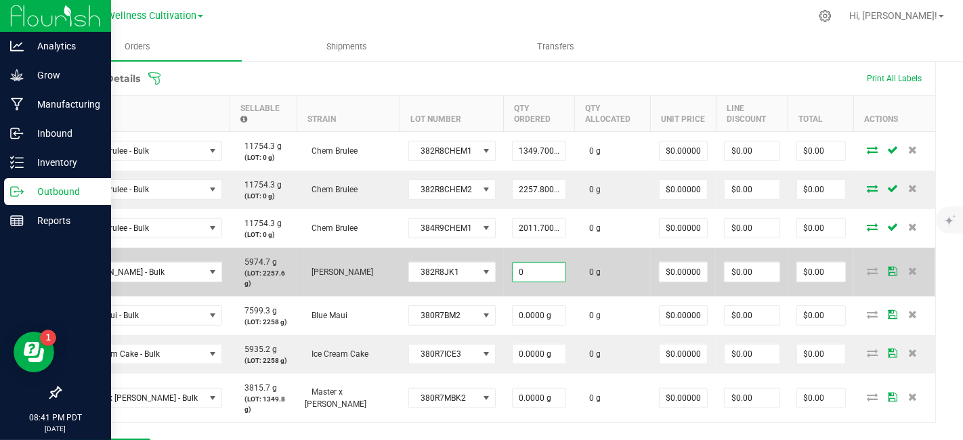
click at [542, 271] on input "0" at bounding box center [538, 272] width 53 height 19
type input "2257.6000 g"
type input "0"
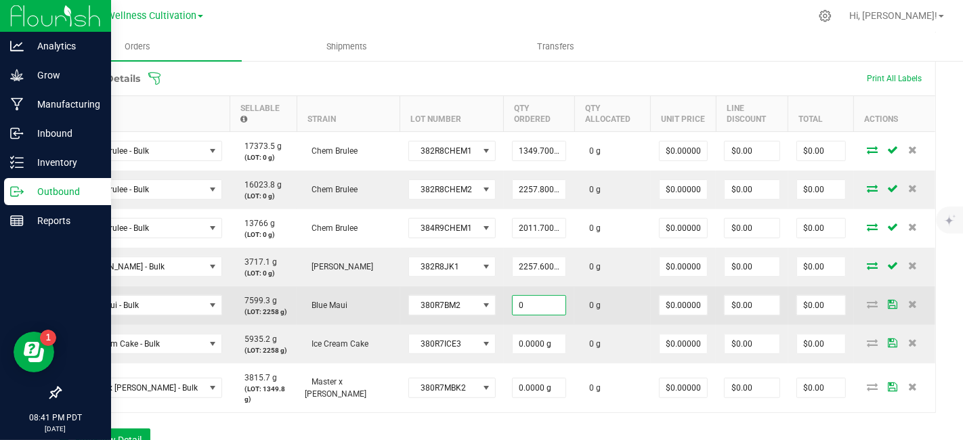
click at [542, 301] on input "0" at bounding box center [538, 305] width 53 height 19
type input "2258.0000 g"
type input "0"
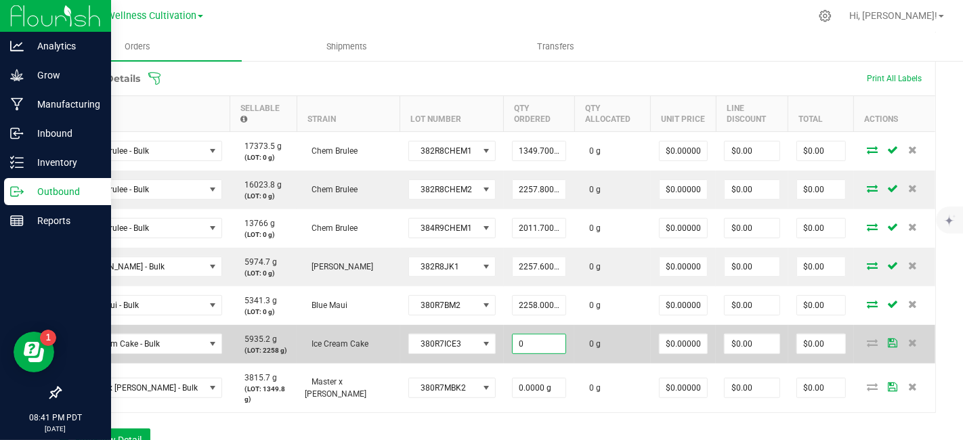
click at [547, 347] on input "0" at bounding box center [538, 343] width 53 height 19
type input "2258.0000 g"
type input "0"
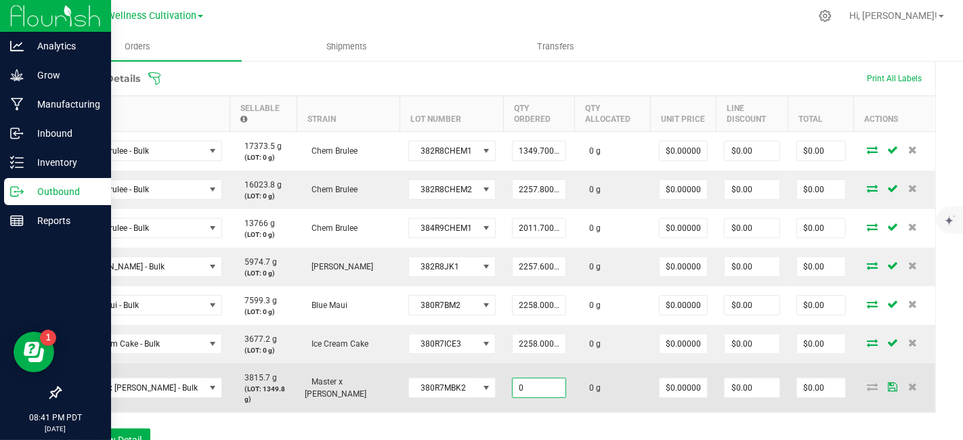
click at [545, 389] on input "0" at bounding box center [538, 387] width 53 height 19
type input "1349.8000 g"
type input "0"
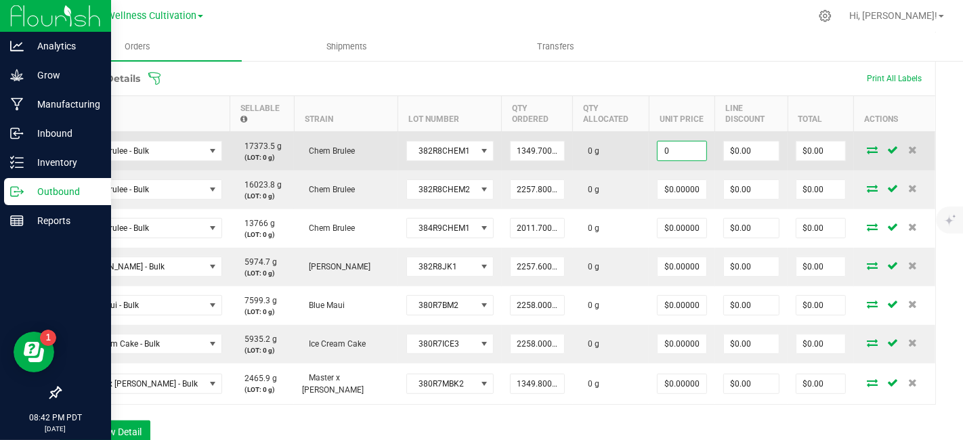
click at [688, 152] on input "0" at bounding box center [681, 150] width 48 height 19
type input "$1.70000"
type input "0"
type input "$2,294.49"
type input "1.7"
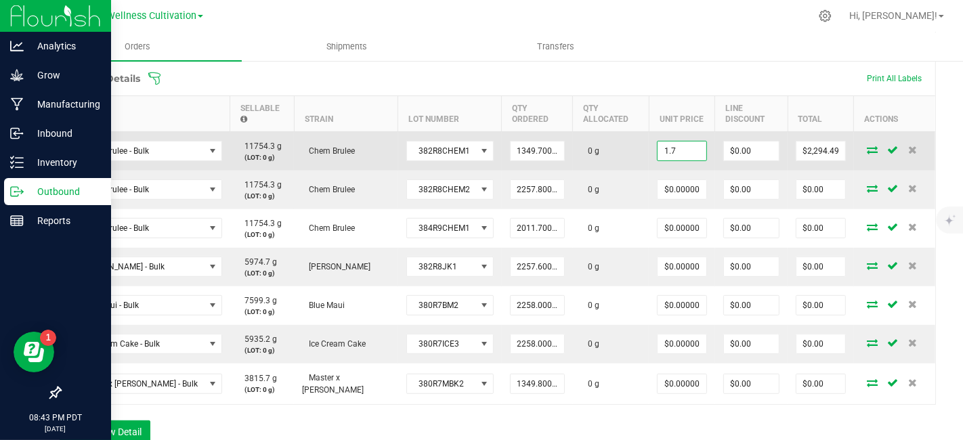
type input "0"
type input "1.70"
type input "$0.00"
click at [678, 156] on input at bounding box center [681, 150] width 48 height 19
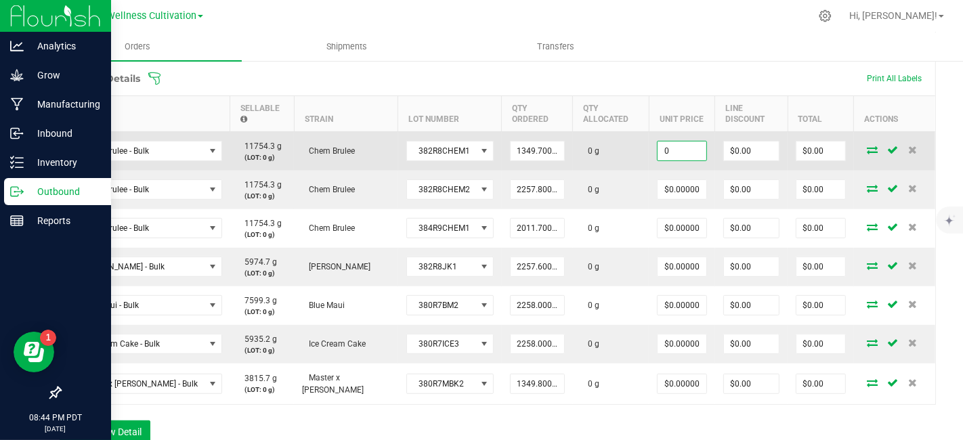
click at [677, 152] on input "0" at bounding box center [681, 150] width 48 height 19
type input "$1.70000"
type input "0"
type input "$2,294.49"
type input "1.7"
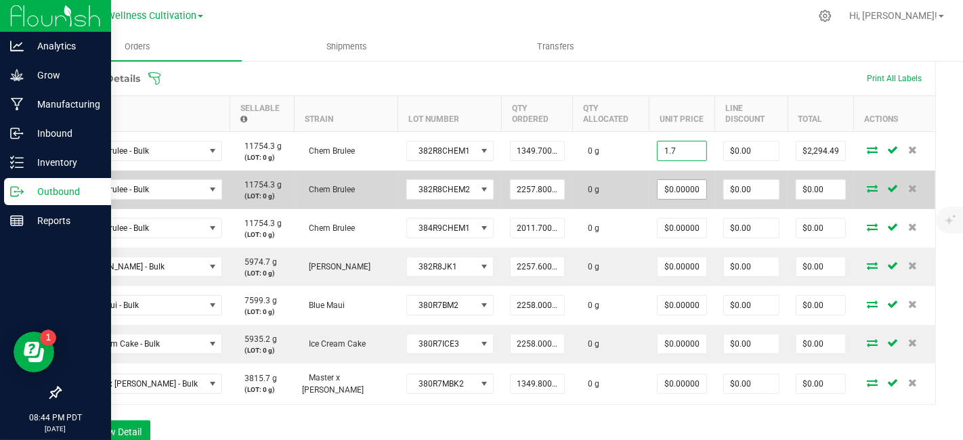
type input "0"
type input "$1.70000"
click at [680, 188] on input "0" at bounding box center [681, 189] width 48 height 19
paste input "1.7"
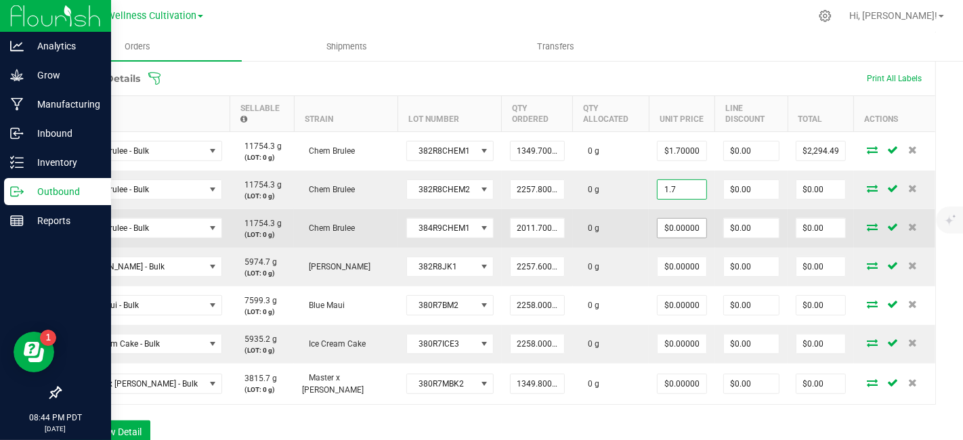
type input "$1.70000"
type input "$3,838.26"
click at [680, 225] on input "0" at bounding box center [681, 228] width 48 height 19
paste input "1.7"
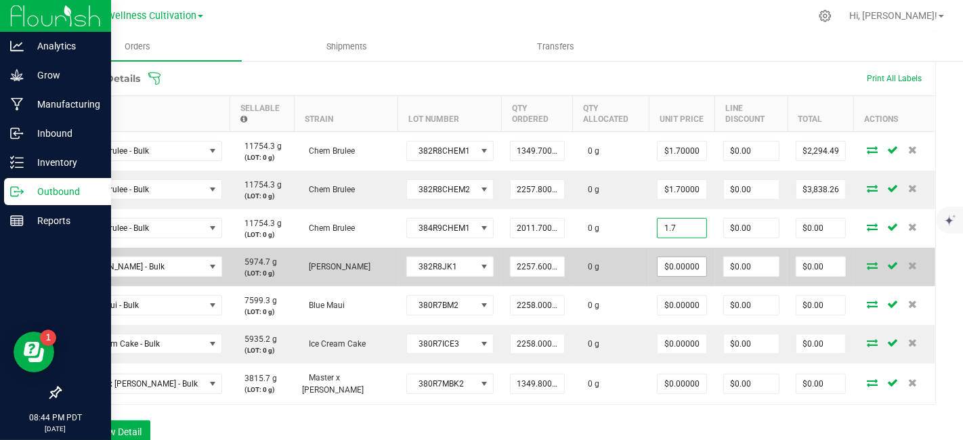
type input "$1.70000"
type input "$3,419.89"
click at [678, 271] on input "0" at bounding box center [681, 266] width 48 height 19
paste input "1.7"
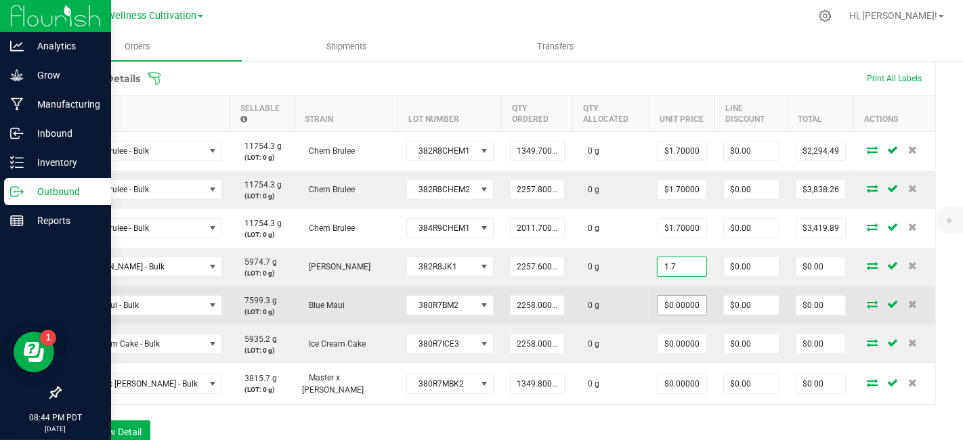
type input "$1.70000"
type input "$3,837.92"
click at [678, 297] on input "0" at bounding box center [681, 305] width 48 height 19
paste input "1.7"
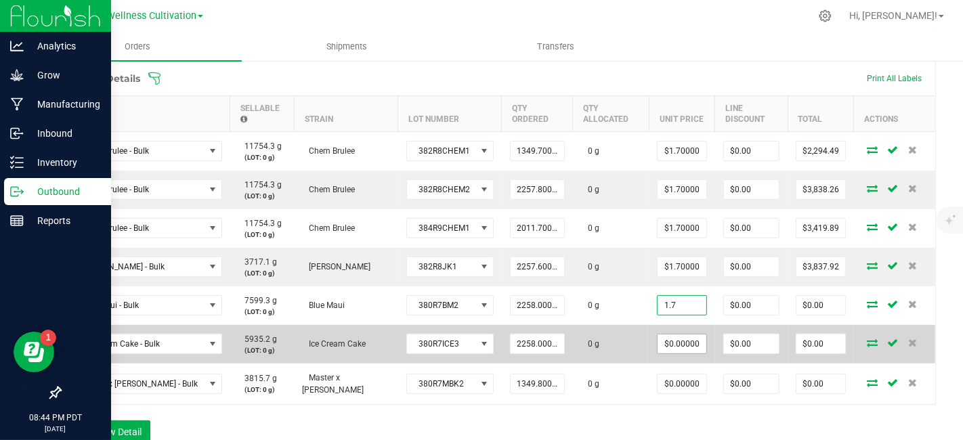
type input "$1.70000"
type input "$3,838.60"
click at [674, 338] on input "0" at bounding box center [681, 343] width 48 height 19
paste input "1.7"
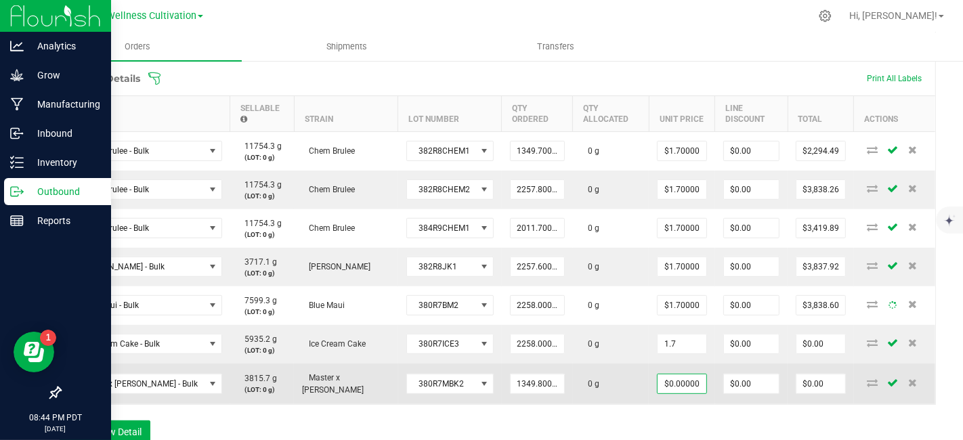
type input "$1.70000"
type input "$3,838.60"
click at [674, 383] on input "0" at bounding box center [681, 383] width 48 height 19
paste input "1.7"
type input "$1.70000"
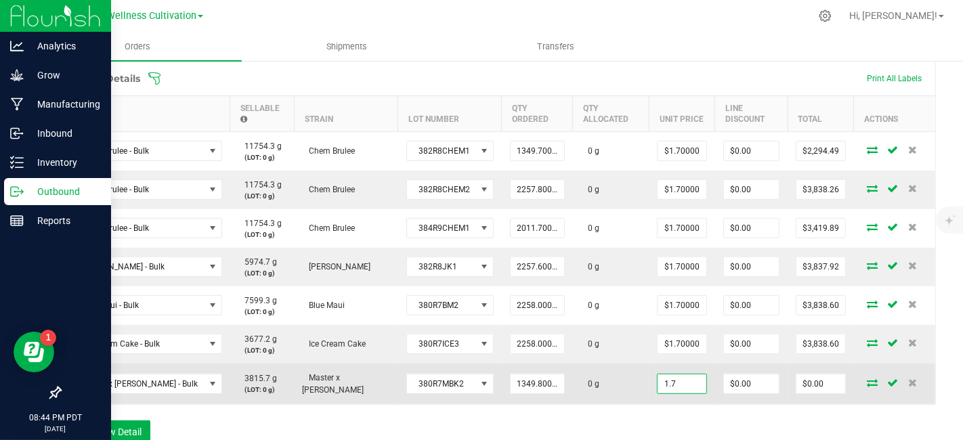
type input "0"
type input "$2,294.66"
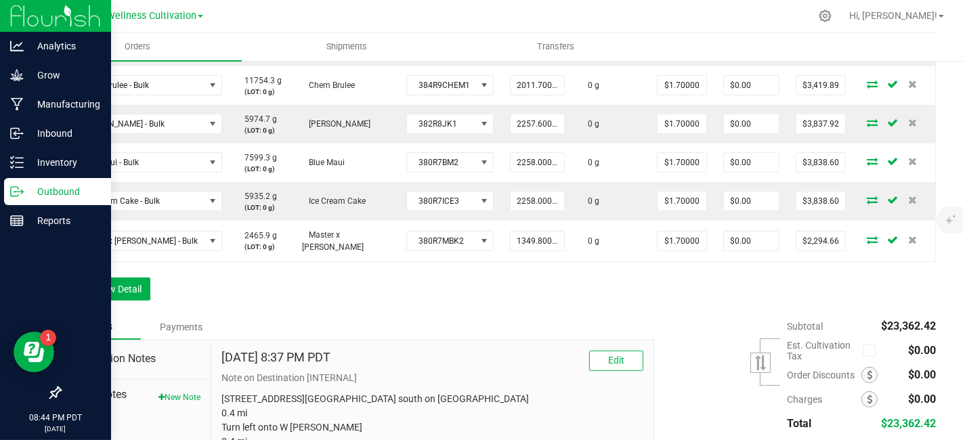
scroll to position [537, 0]
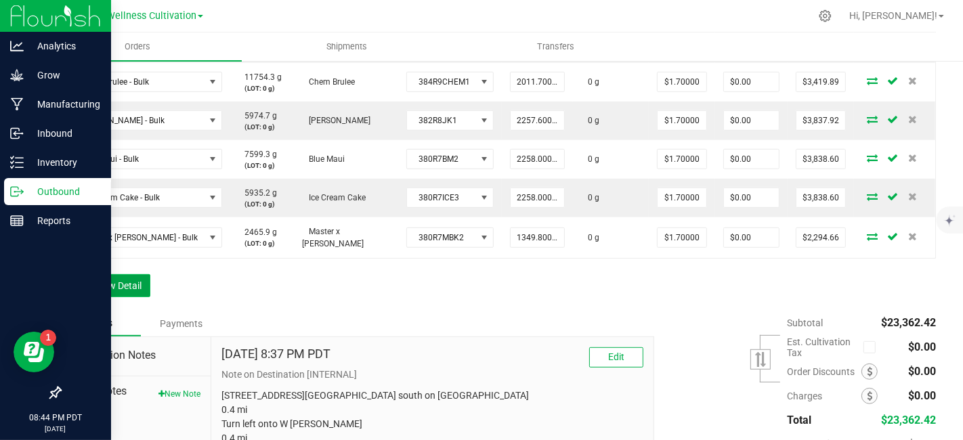
click at [104, 281] on button "Add New Detail" at bounding box center [105, 285] width 91 height 23
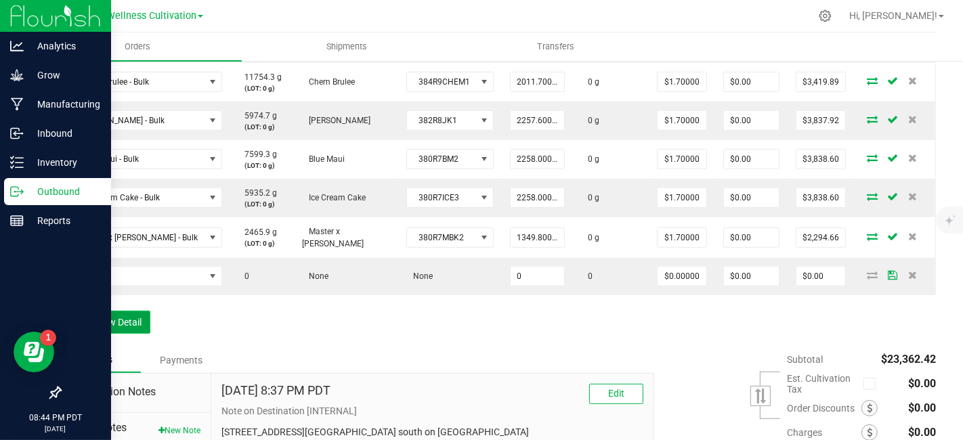
click at [127, 318] on button "Add New Detail" at bounding box center [105, 322] width 91 height 23
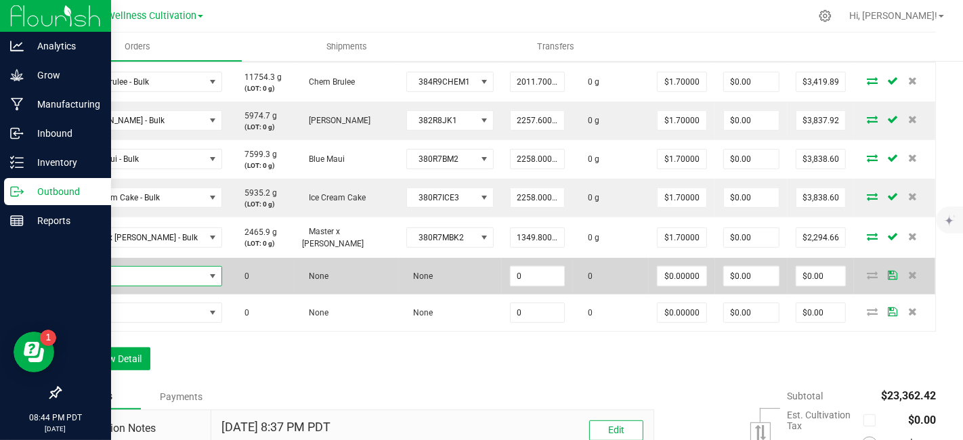
click at [150, 276] on span "NO DATA FOUND" at bounding box center [137, 276] width 135 height 19
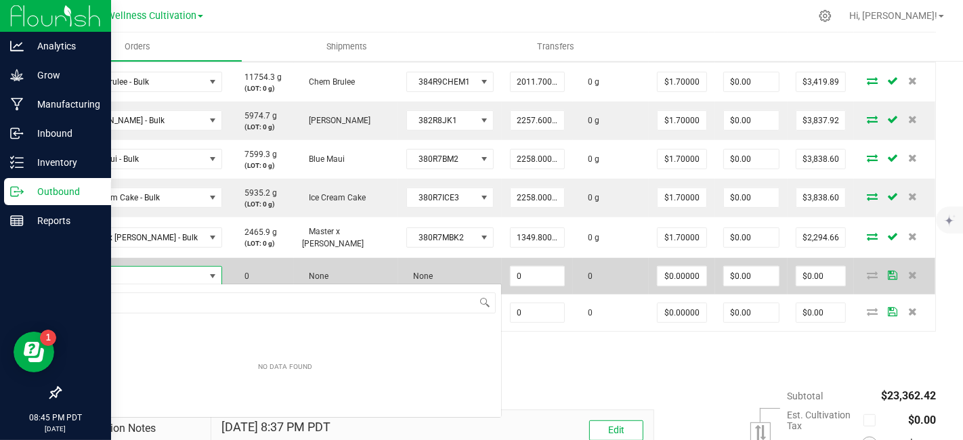
scroll to position [20, 152]
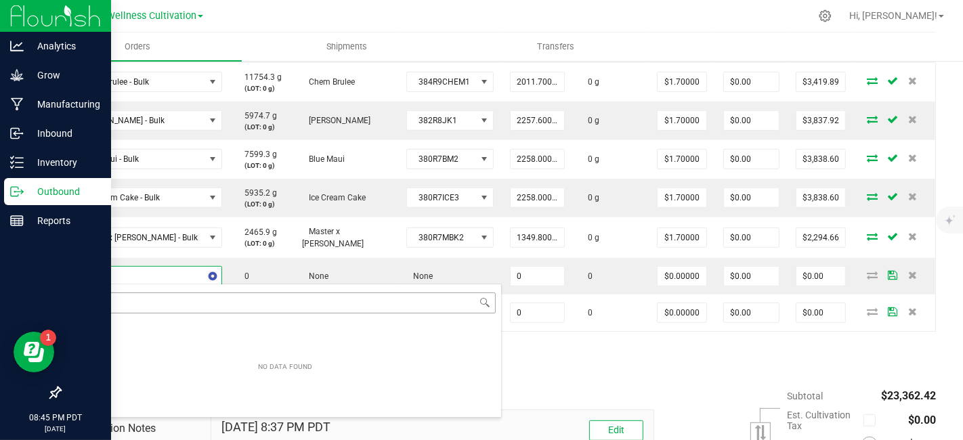
type input "0"
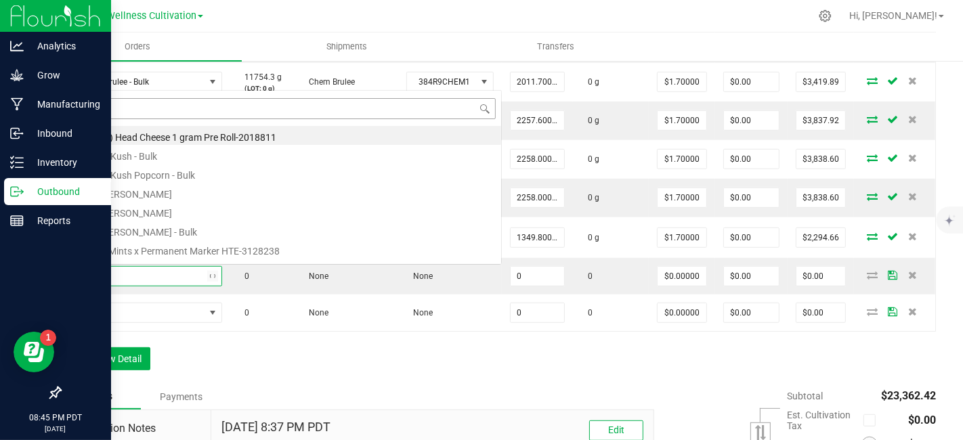
scroll to position [0, 0]
type input "og - bulk"
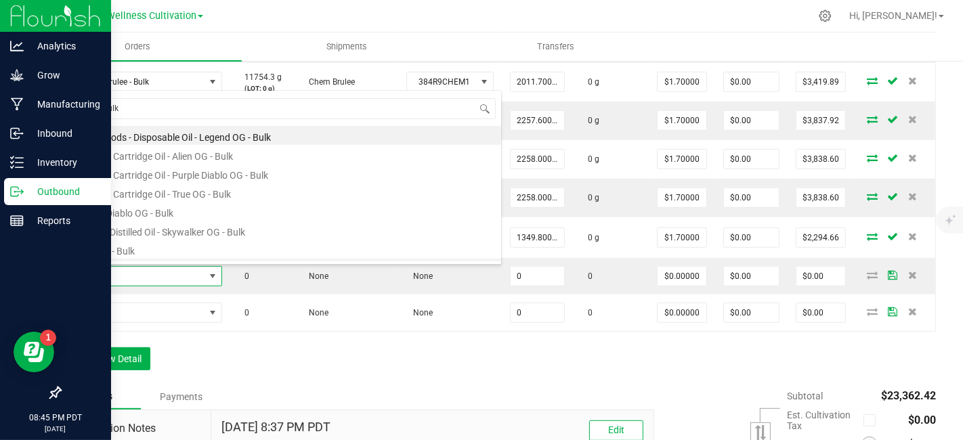
click at [127, 259] on li "Tangerine OG - Bulk" at bounding box center [285, 268] width 432 height 19
type input "0.0000 g"
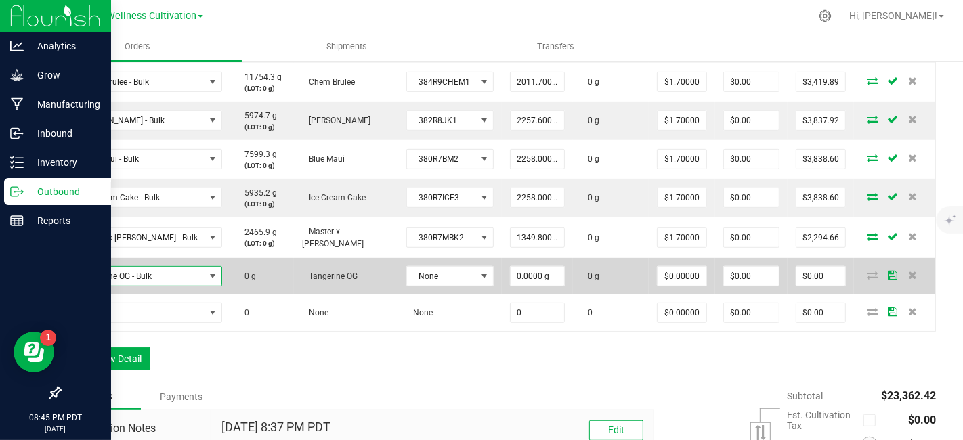
click at [163, 274] on span "Tangerine OG - Bulk" at bounding box center [137, 276] width 135 height 19
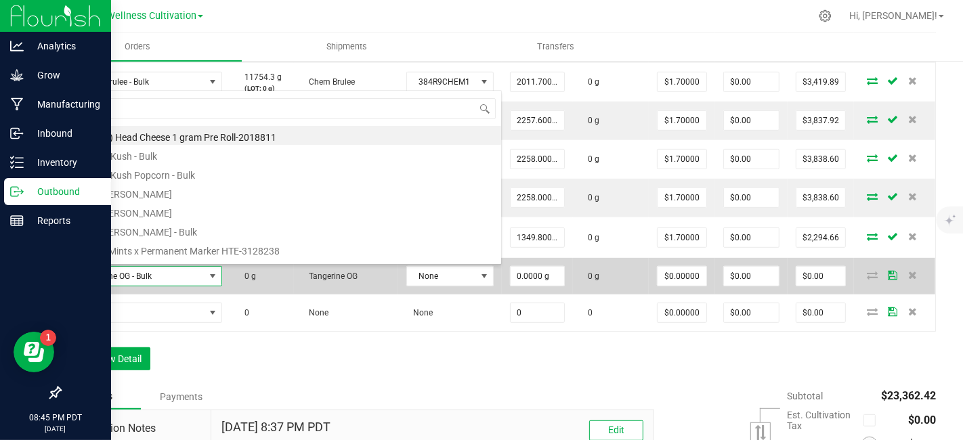
scroll to position [20, 152]
type input "sfv og - bulk"
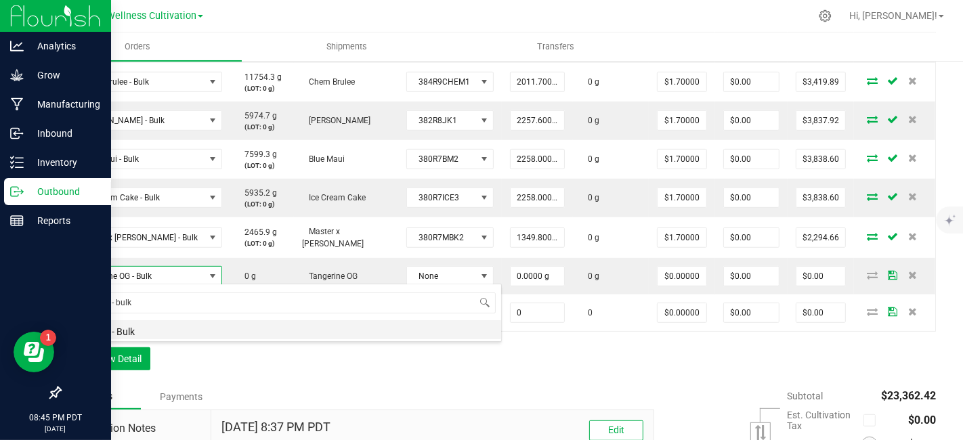
click at [119, 332] on li "SFV OG - Bulk" at bounding box center [285, 329] width 432 height 19
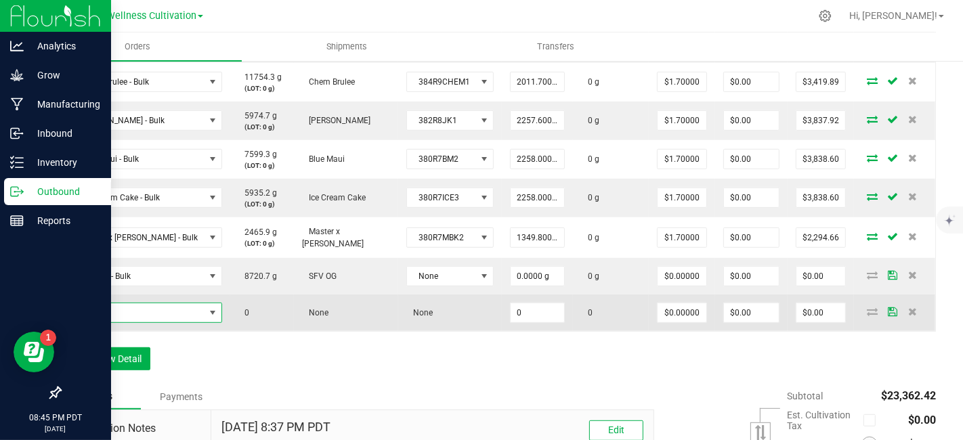
click at [158, 311] on span "NO DATA FOUND" at bounding box center [137, 312] width 135 height 19
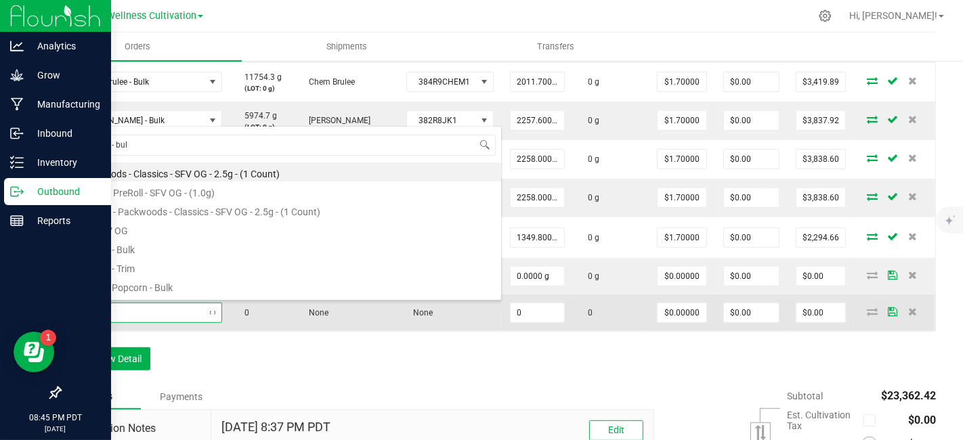
type input "sfv og - bulk"
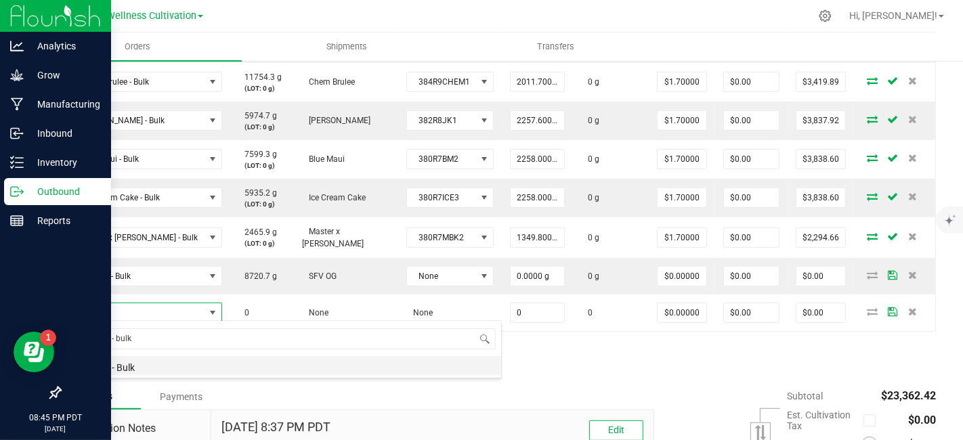
click at [129, 368] on li "SFV OG - Bulk" at bounding box center [285, 365] width 432 height 19
type input "0.0000 g"
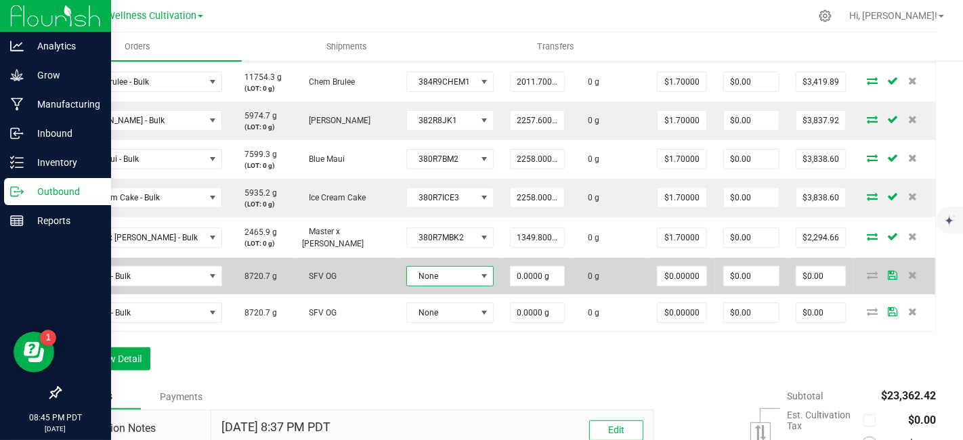
click at [479, 279] on span at bounding box center [484, 276] width 11 height 11
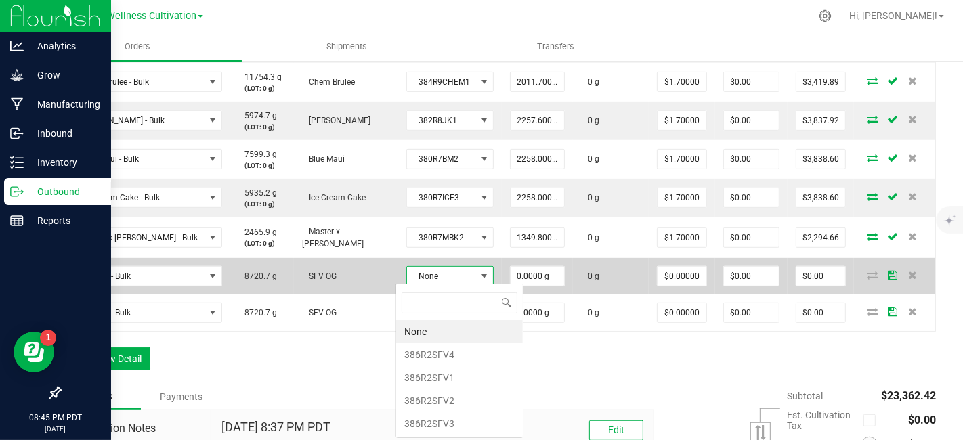
scroll to position [20, 85]
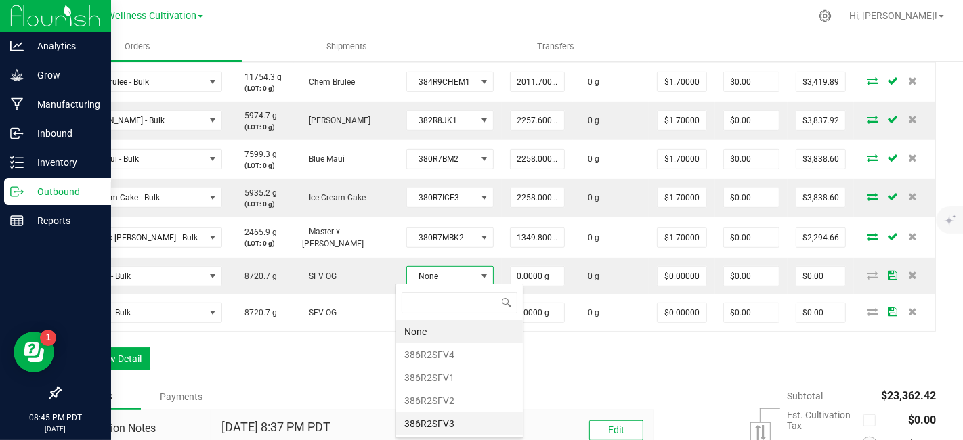
click at [447, 420] on li "386R2SFV3" at bounding box center [459, 423] width 127 height 23
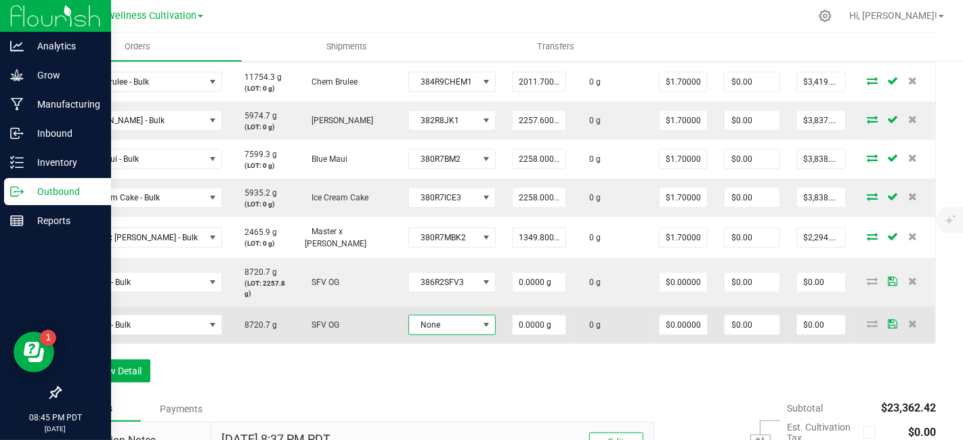
click at [481, 326] on span at bounding box center [486, 325] width 11 height 11
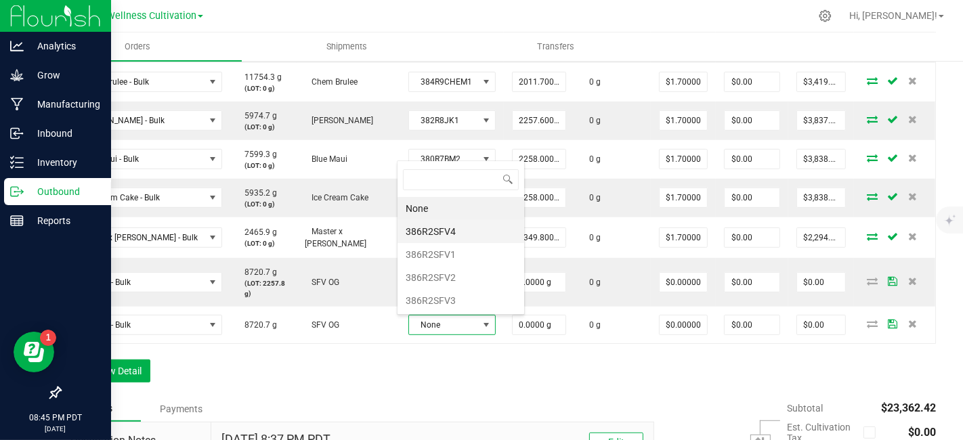
click at [437, 233] on li "386R2SFV4" at bounding box center [460, 231] width 127 height 23
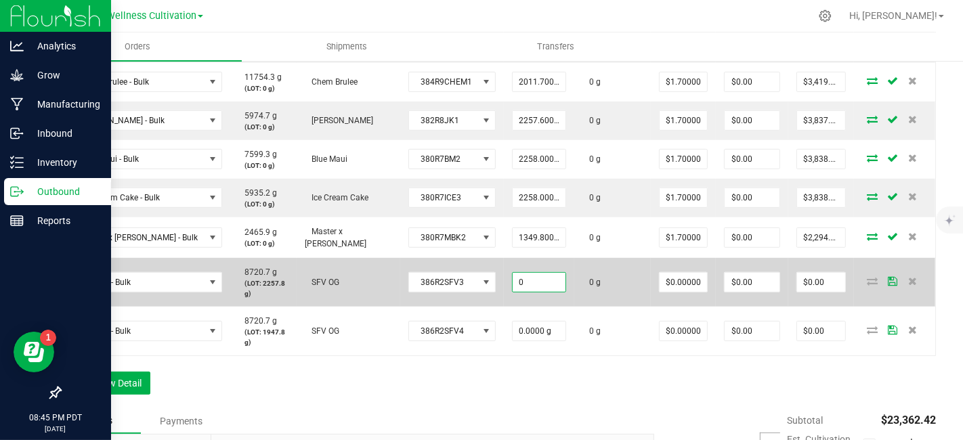
click at [540, 281] on input "0" at bounding box center [538, 282] width 53 height 19
type input "2257.8000 g"
type input "0"
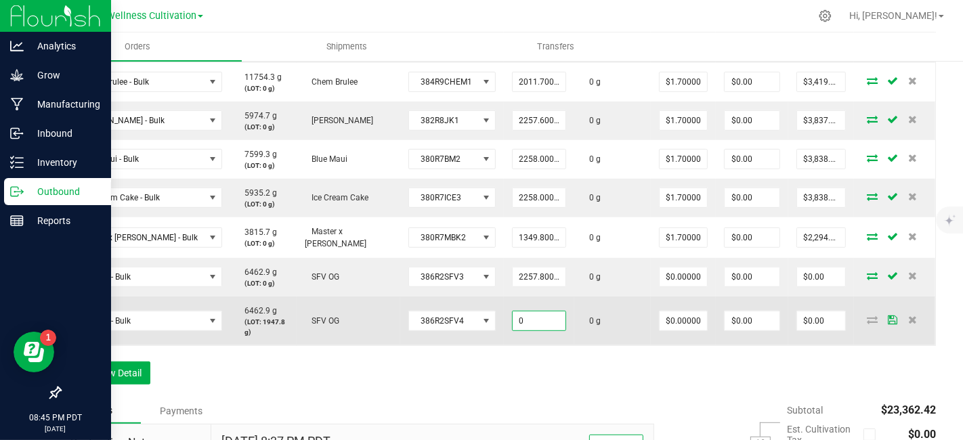
click at [542, 322] on input "0" at bounding box center [538, 320] width 53 height 19
type input "1947.8000 g"
type input "0"
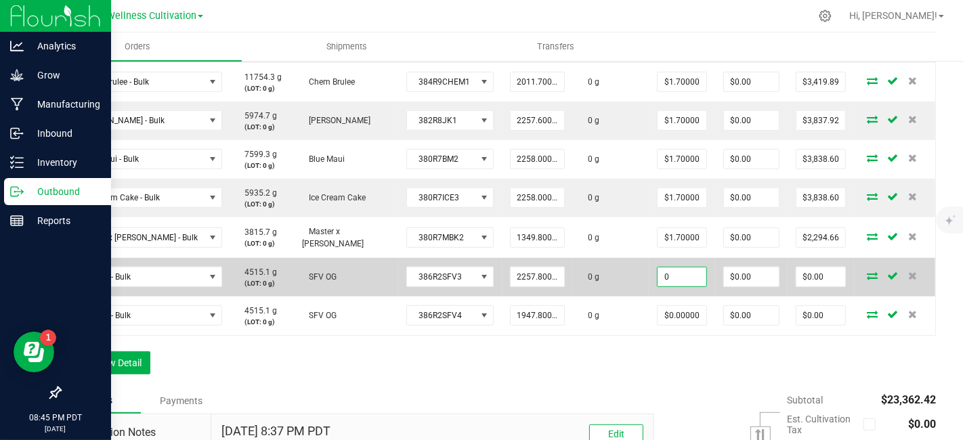
click at [688, 275] on input "0" at bounding box center [681, 276] width 48 height 19
type input "$1.70000"
type input "0"
type input "$3,838.26"
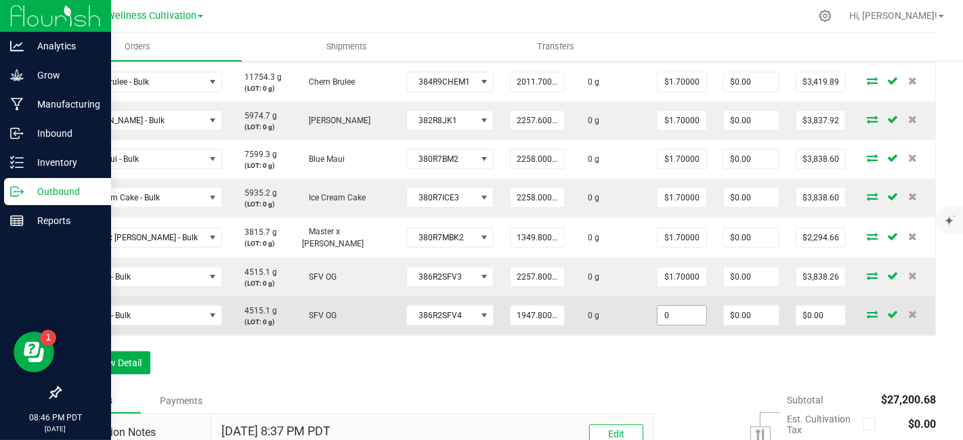
click at [687, 316] on input "0" at bounding box center [681, 315] width 48 height 19
type input "$1.70000"
type input "0"
type input "$3,311.26"
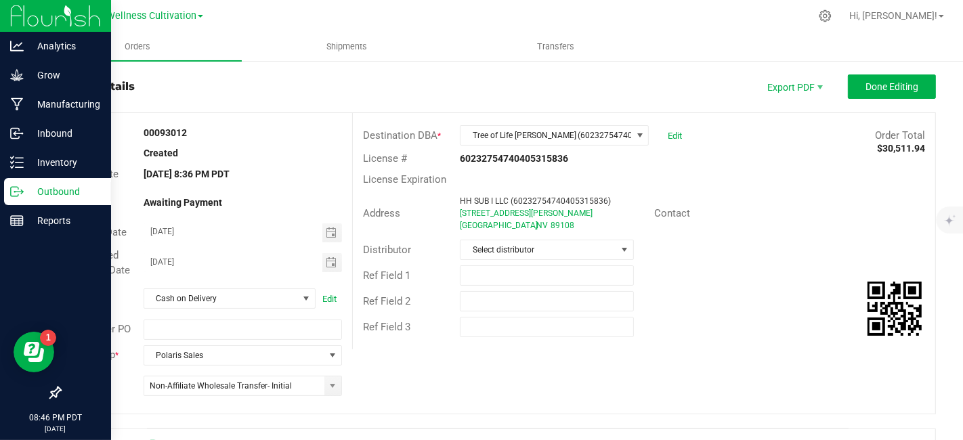
scroll to position [0, 0]
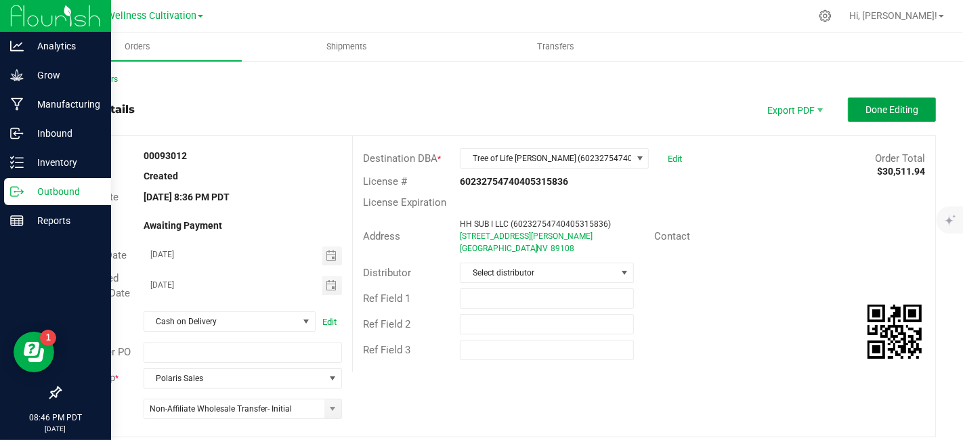
click at [865, 114] on span "Done Editing" at bounding box center [891, 109] width 53 height 11
